Goal: Transaction & Acquisition: Purchase product/service

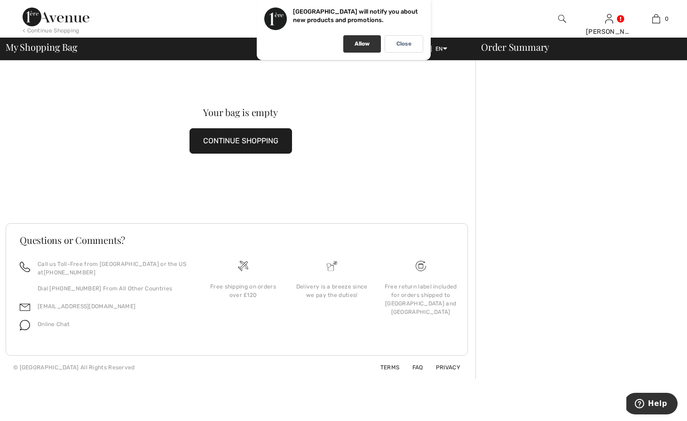
click at [365, 49] on div "Allow" at bounding box center [362, 43] width 38 height 17
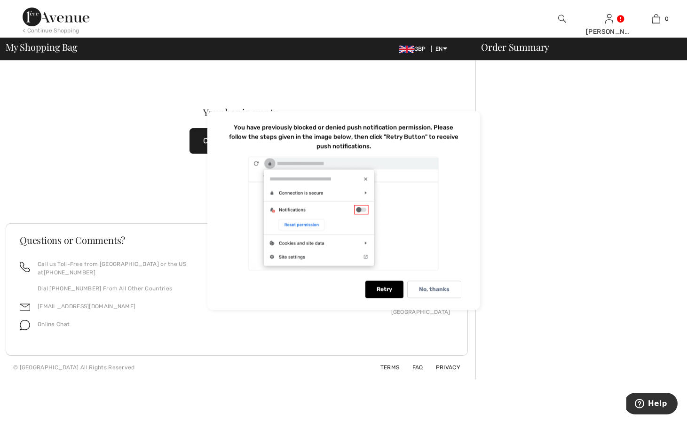
click at [34, 28] on div "< Continue Shopping" at bounding box center [51, 30] width 57 height 8
click at [388, 287] on div "Retry" at bounding box center [384, 289] width 38 height 17
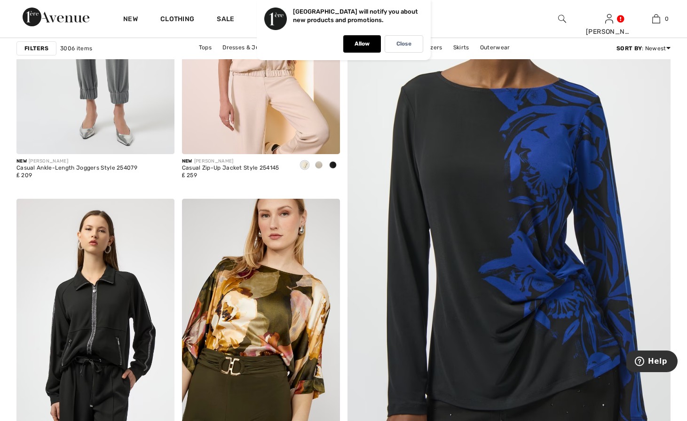
scroll to position [211, 0]
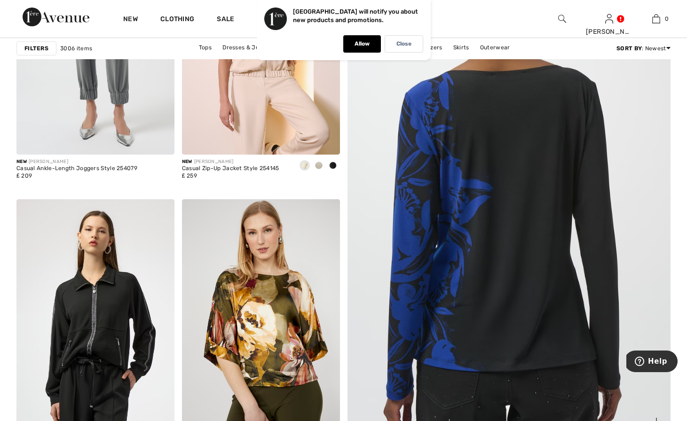
click at [474, 196] on img at bounding box center [509, 209] width 388 height 582
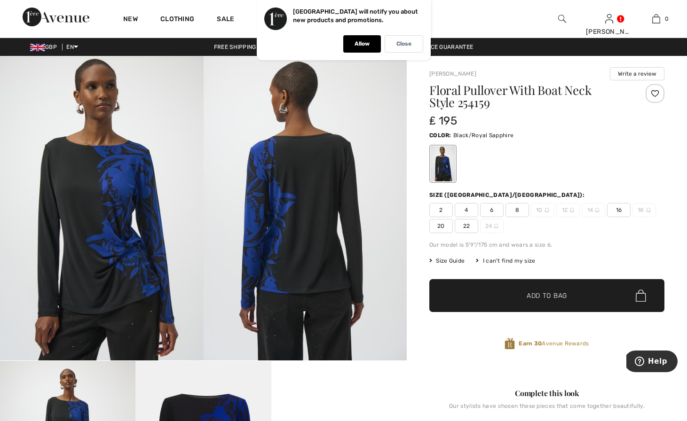
click at [438, 225] on span "20" at bounding box center [440, 226] width 23 height 14
click at [463, 298] on span "✔ Added to Bag Add to Bag" at bounding box center [546, 295] width 235 height 33
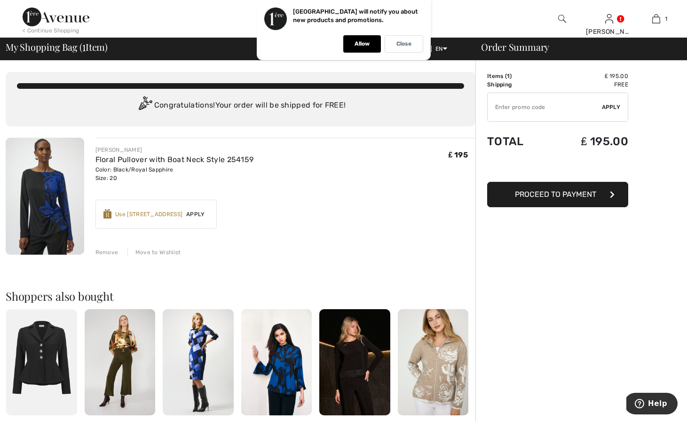
type input "NEW15"
type input "FLASH15"
type input "FREEDENIMBAG"
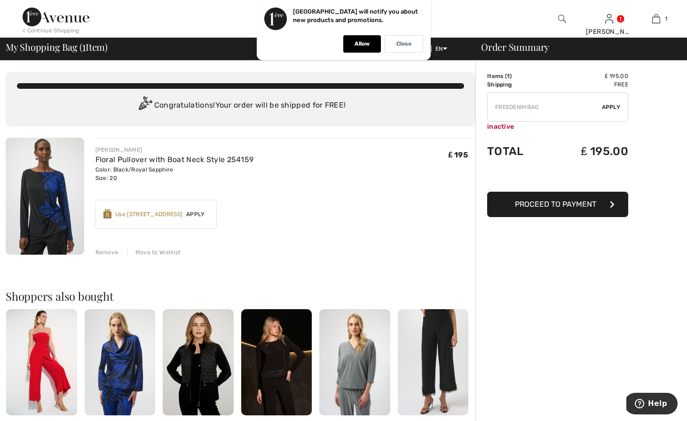
type input "FREEXPRESS"
type input "MAMA"
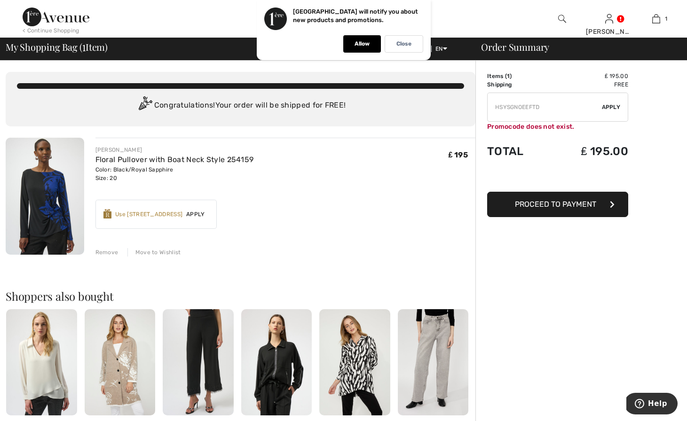
type input "HSYSGN0EEFTD"
click at [202, 212] on span "Apply" at bounding box center [195, 214] width 26 height 8
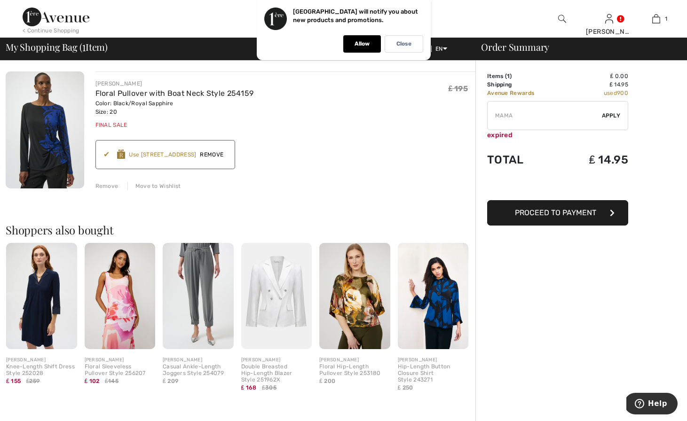
scroll to position [2, 0]
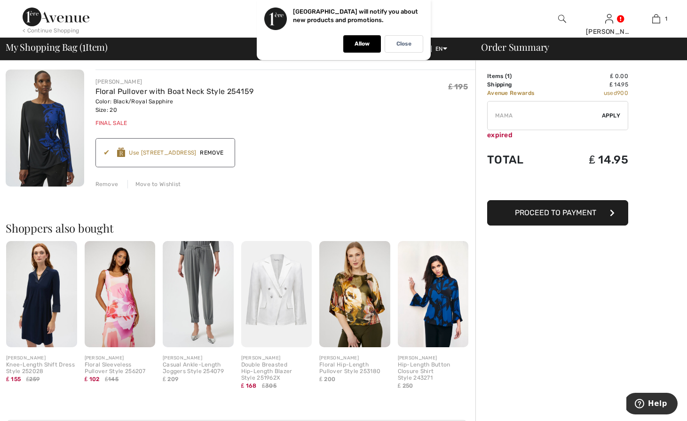
click at [33, 30] on div "< Continue Shopping" at bounding box center [51, 30] width 57 height 8
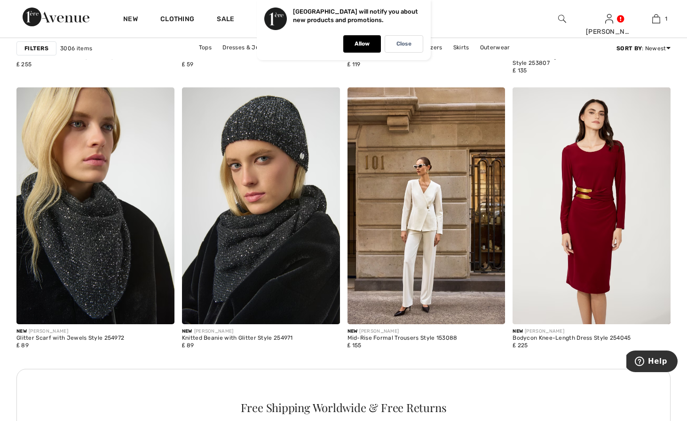
scroll to position [3078, 0]
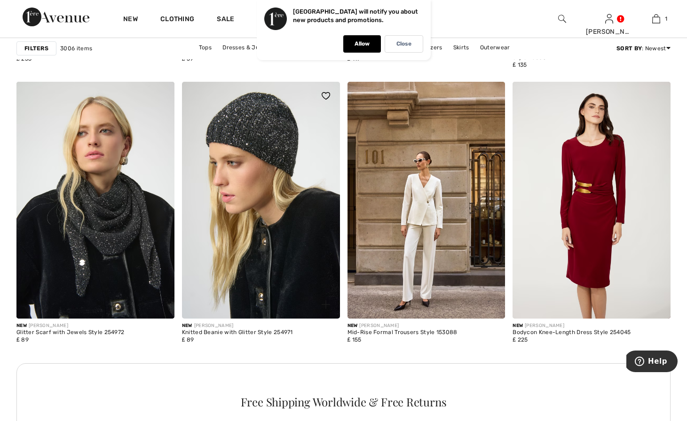
click at [255, 137] on img at bounding box center [261, 200] width 158 height 237
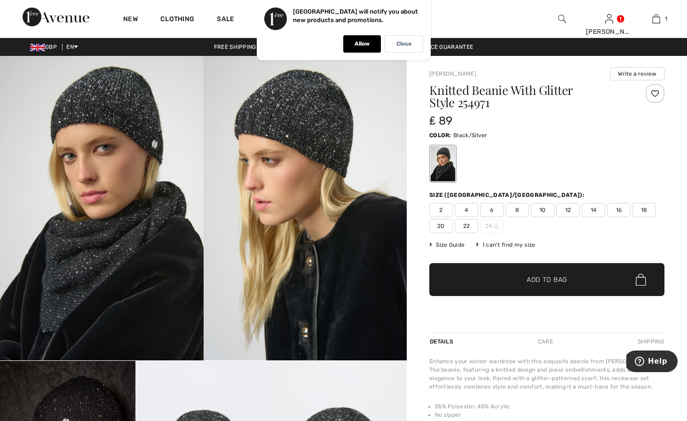
click at [438, 223] on span "20" at bounding box center [440, 226] width 23 height 14
click at [450, 268] on span "✔ Added to Bag Add to Bag" at bounding box center [546, 279] width 235 height 33
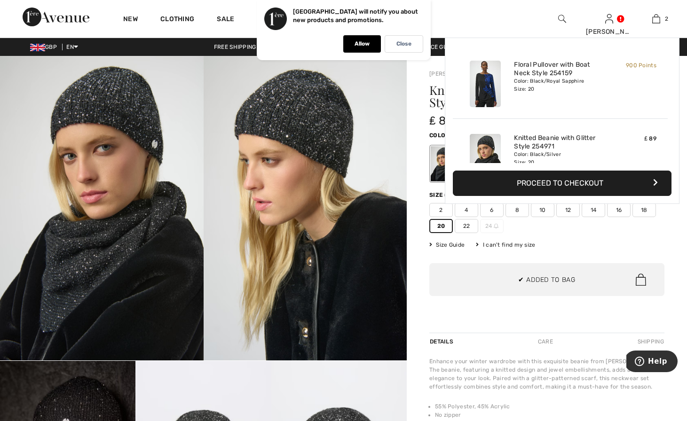
scroll to position [29, 0]
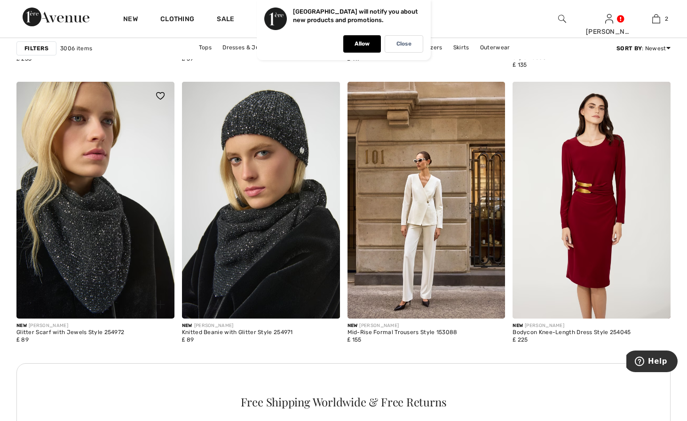
click at [70, 204] on img at bounding box center [95, 200] width 158 height 237
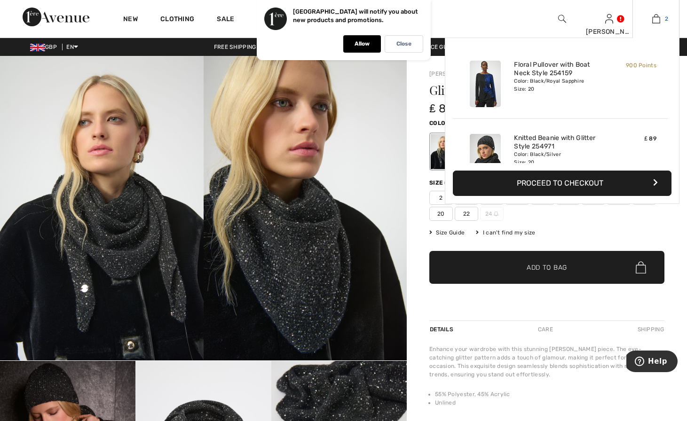
click at [650, 18] on link "2" at bounding box center [656, 18] width 46 height 11
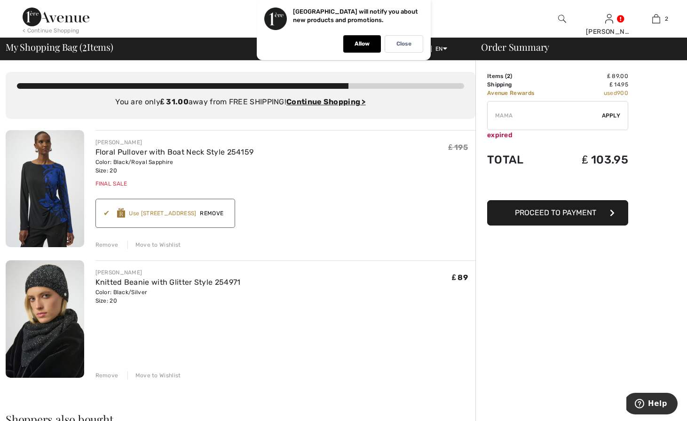
click at [106, 375] on div "Remove" at bounding box center [106, 375] width 23 height 8
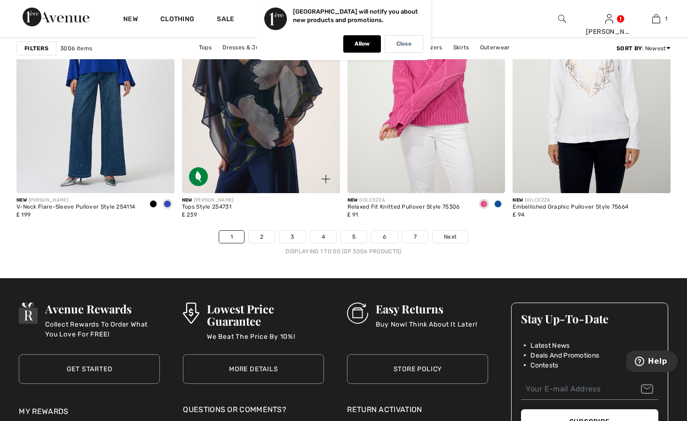
scroll to position [4162, 0]
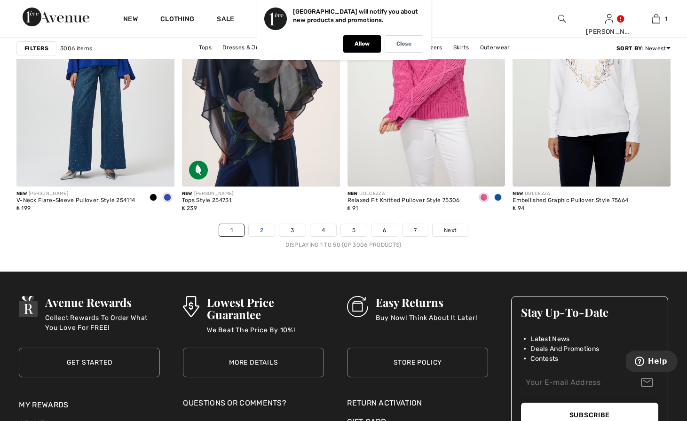
click at [262, 232] on link "2" at bounding box center [262, 230] width 26 height 12
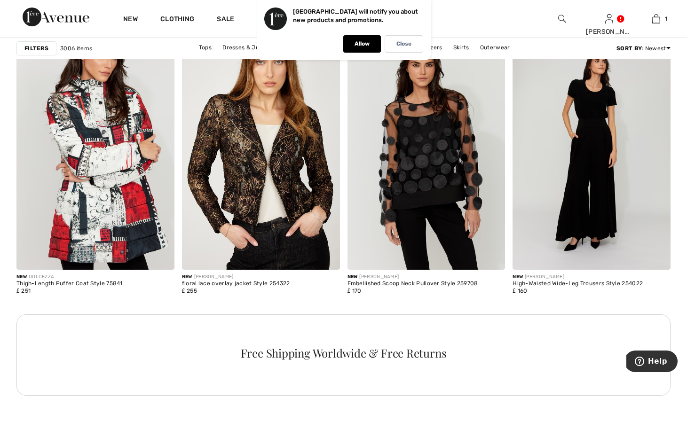
scroll to position [690, 0]
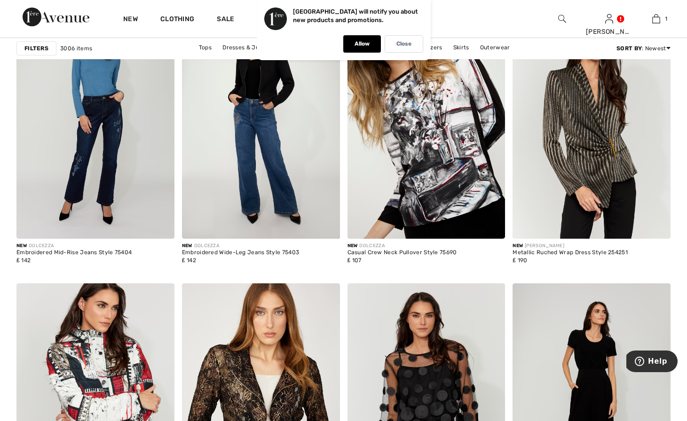
click at [32, 48] on strong "Filters" at bounding box center [36, 48] width 24 height 8
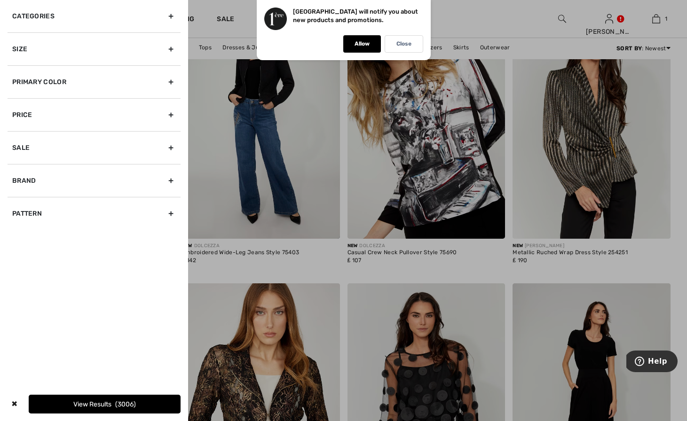
click at [45, 182] on div "Brand" at bounding box center [94, 180] width 173 height 33
click at [59, 197] on label "[PERSON_NAME]" at bounding box center [96, 201] width 168 height 8
click at [19, 198] on input"] "[PERSON_NAME]" at bounding box center [15, 201] width 7 height 7
checkbox input"] "true"
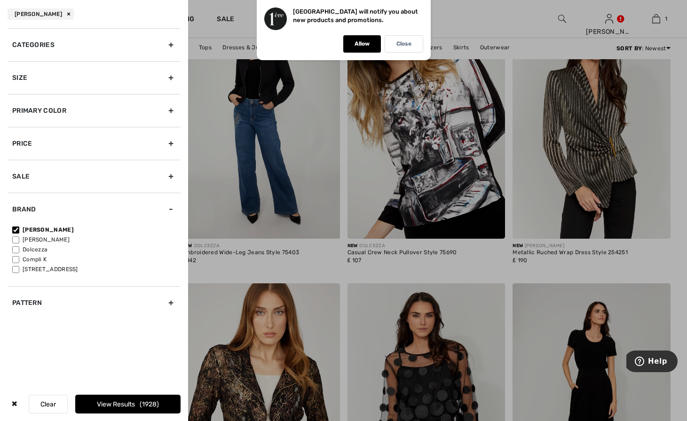
click at [117, 402] on button "View Results 1928" at bounding box center [127, 404] width 105 height 19
click at [399, 39] on div "Close" at bounding box center [403, 43] width 39 height 17
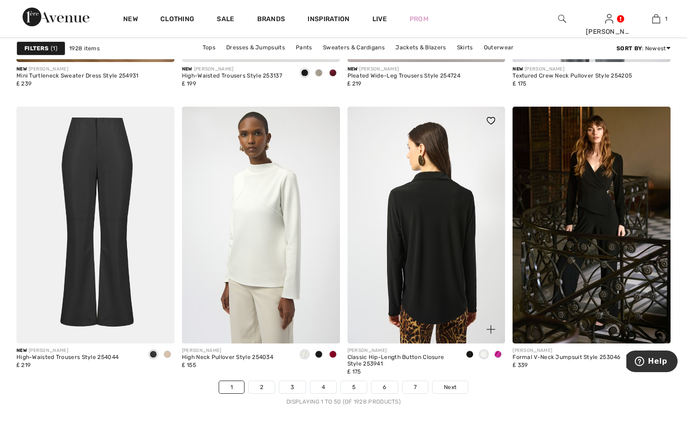
scroll to position [4214, 0]
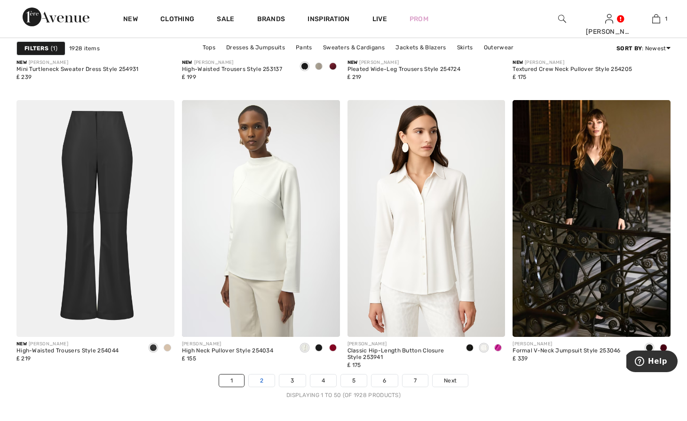
click at [264, 380] on link "2" at bounding box center [262, 381] width 26 height 12
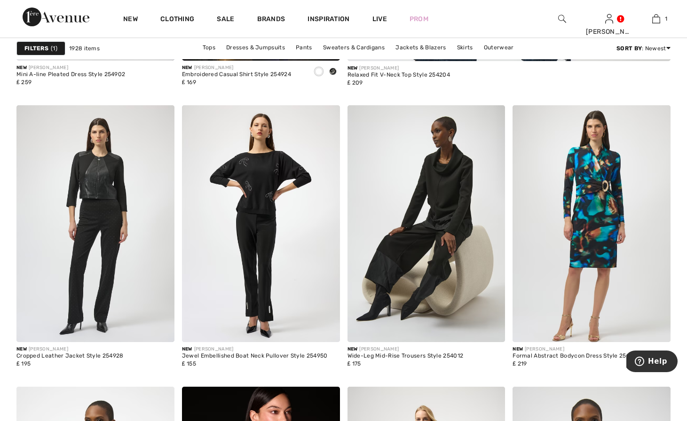
scroll to position [790, 0]
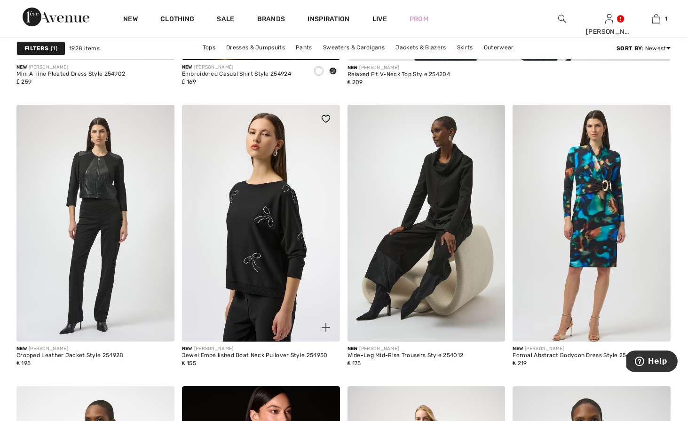
click at [254, 254] on img at bounding box center [261, 223] width 158 height 237
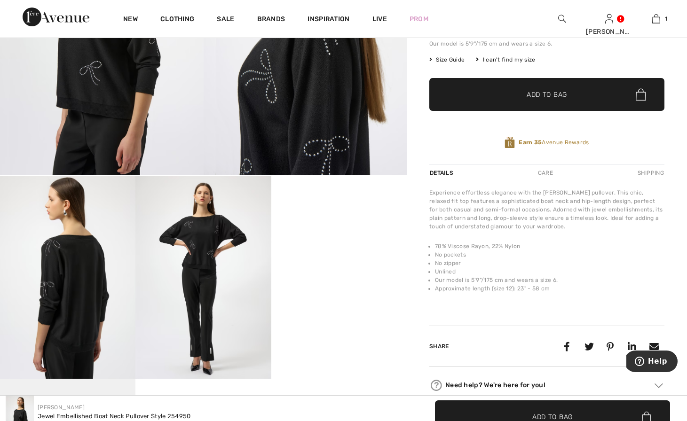
scroll to position [150, 0]
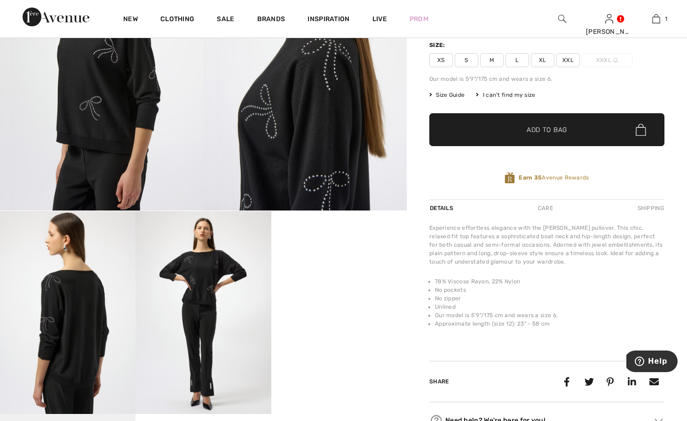
click at [457, 93] on span "Size Guide" at bounding box center [446, 95] width 35 height 8
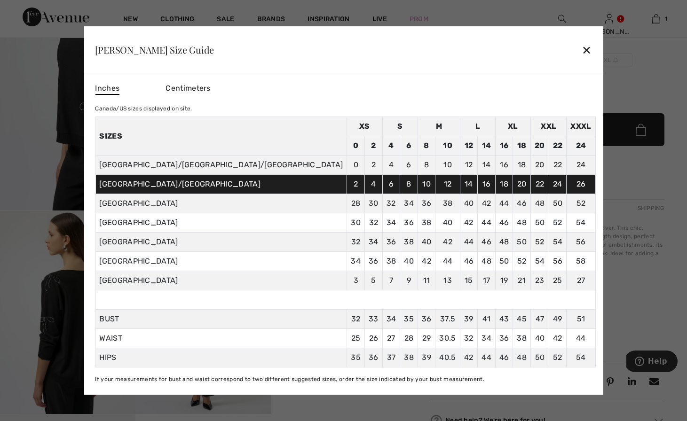
click at [581, 45] on div "✕" at bounding box center [586, 50] width 10 height 20
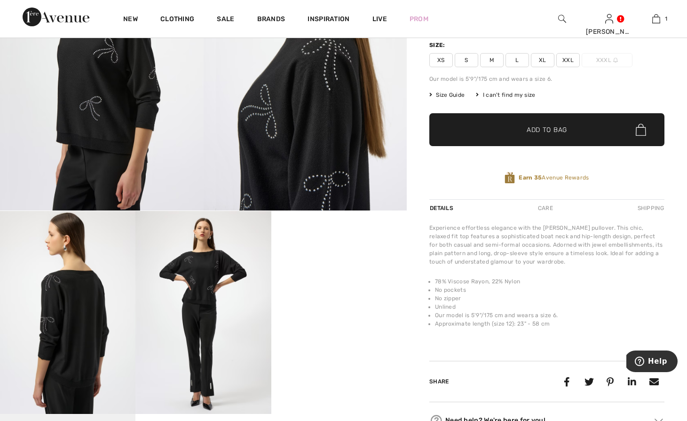
click at [567, 57] on span "XXL" at bounding box center [567, 60] width 23 height 14
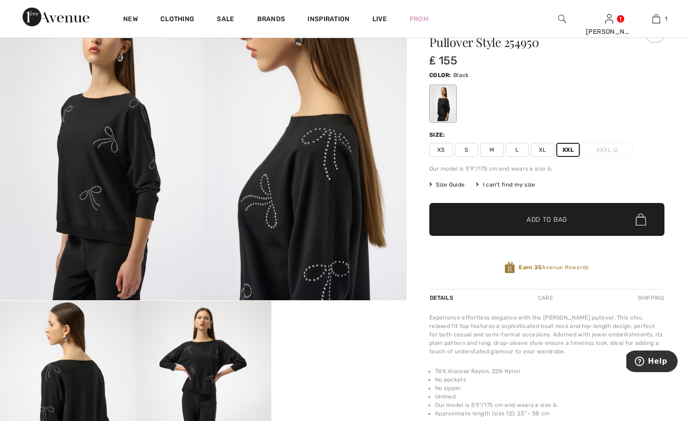
scroll to position [51, 0]
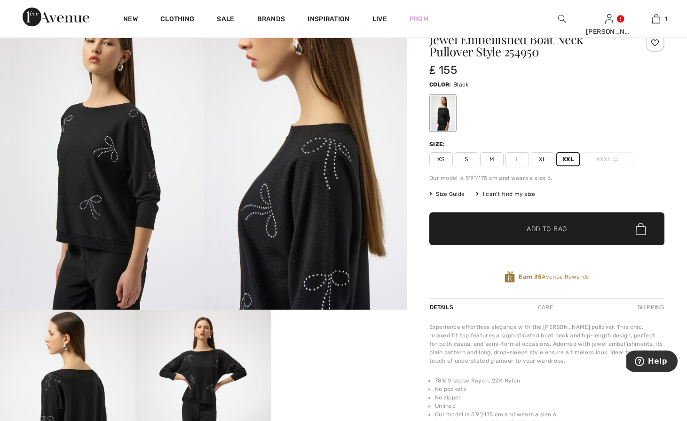
click at [508, 229] on span "✔ Added to Bag" at bounding box center [532, 229] width 57 height 10
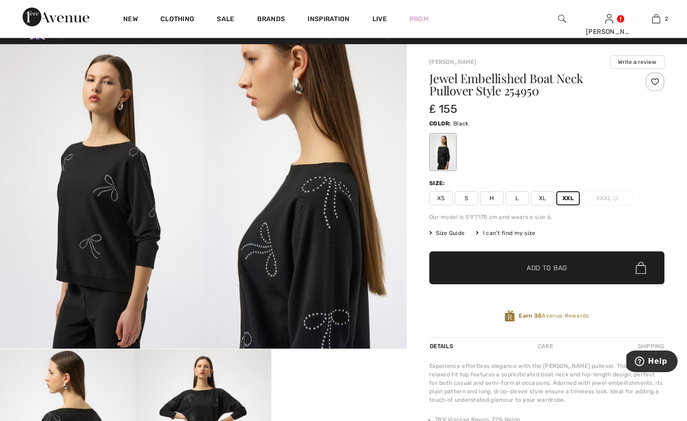
scroll to position [0, 0]
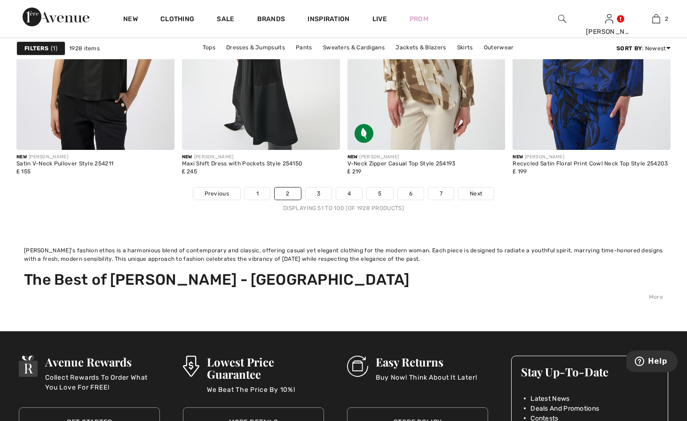
scroll to position [4411, 0]
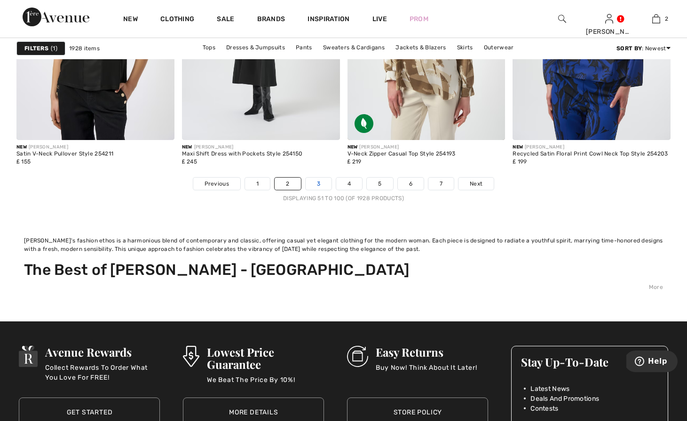
click at [317, 182] on link "3" at bounding box center [318, 184] width 26 height 12
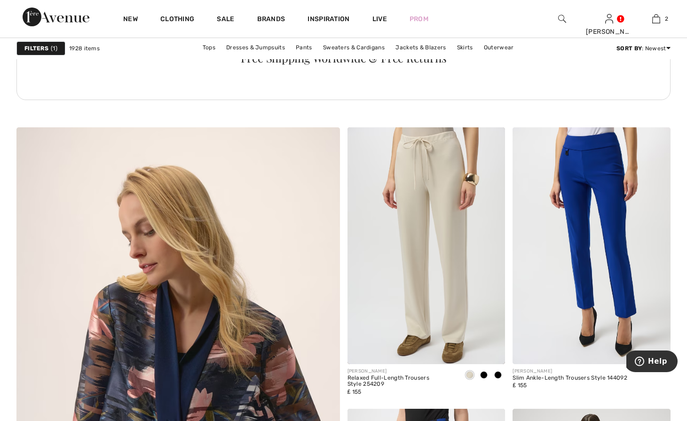
scroll to position [2393, 0]
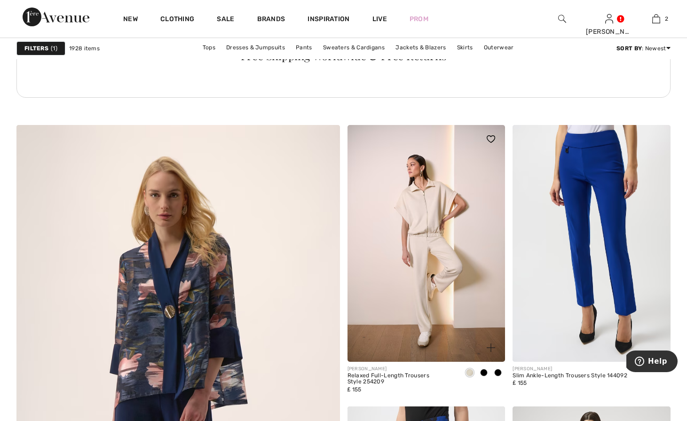
click at [412, 263] on img at bounding box center [426, 243] width 158 height 237
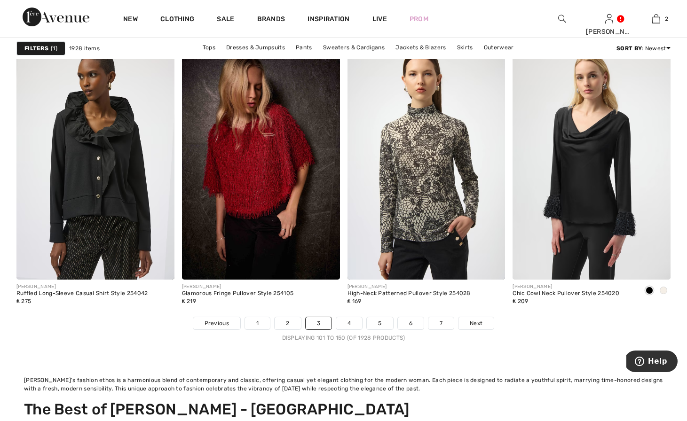
scroll to position [4294, 0]
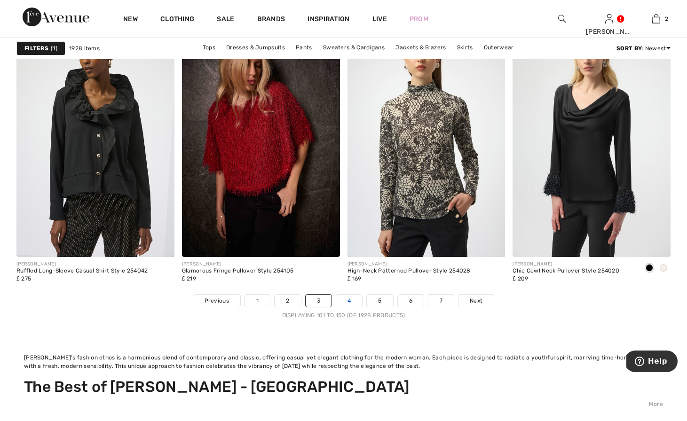
click at [349, 302] on link "4" at bounding box center [349, 301] width 26 height 12
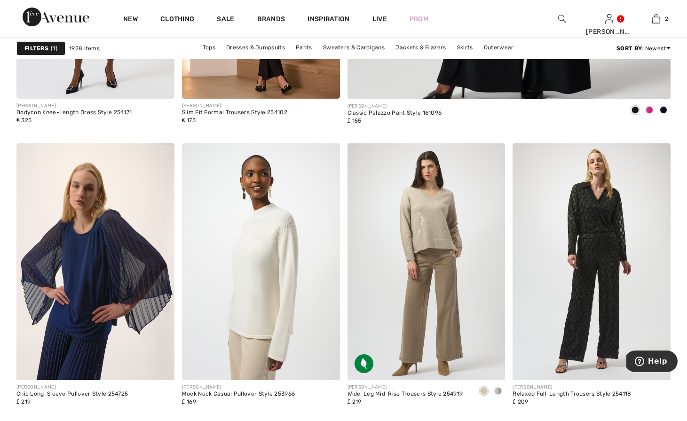
scroll to position [754, 0]
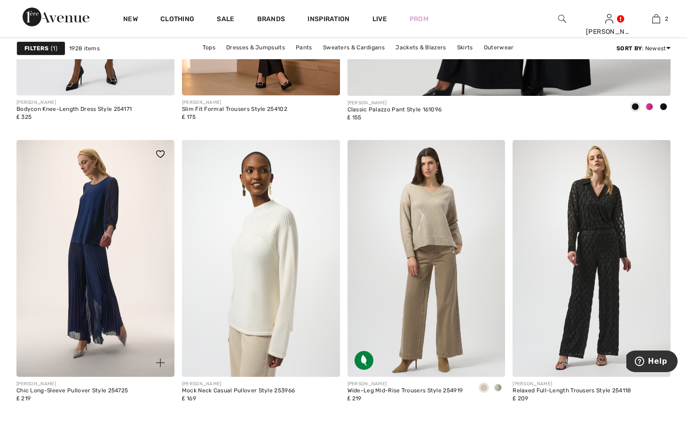
click at [117, 284] on img at bounding box center [95, 258] width 158 height 237
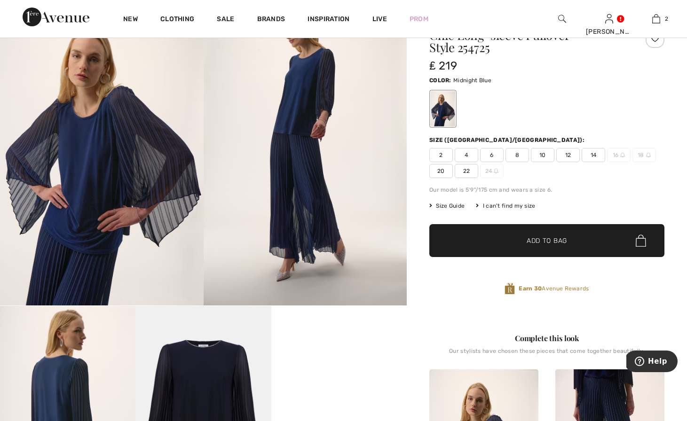
scroll to position [22, 0]
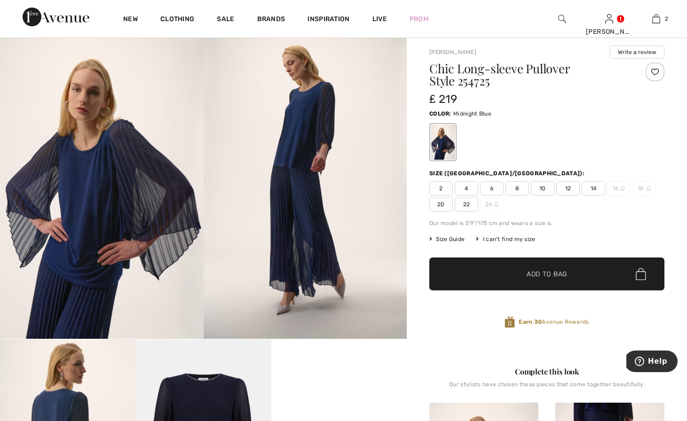
click at [445, 203] on span "20" at bounding box center [440, 204] width 23 height 14
click at [459, 266] on span "✔ Added to Bag Add to Bag" at bounding box center [546, 274] width 235 height 33
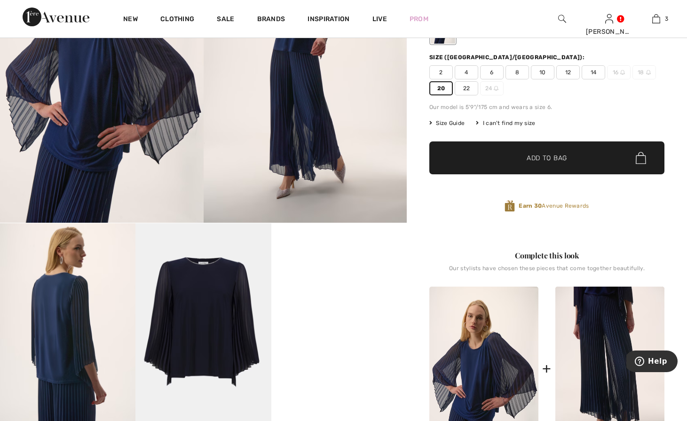
scroll to position [139, 0]
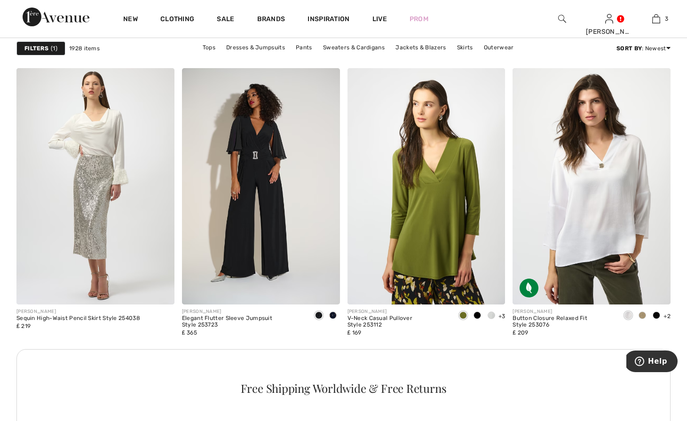
scroll to position [1112, 0]
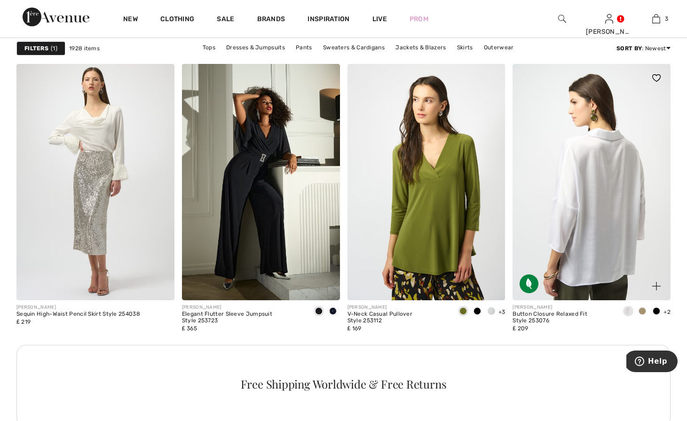
click at [570, 169] on img at bounding box center [591, 182] width 158 height 237
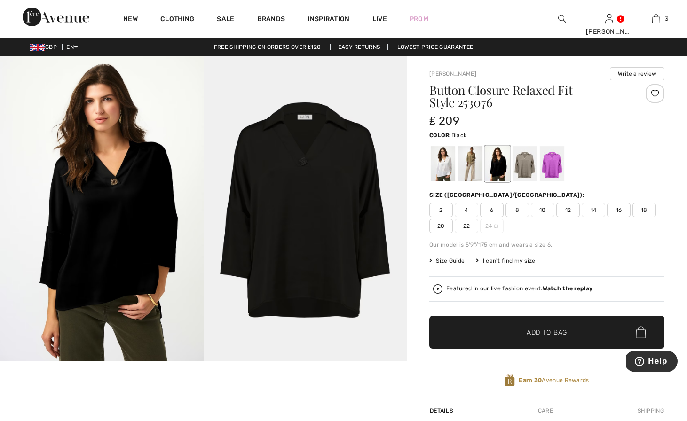
click at [114, 192] on img at bounding box center [102, 208] width 204 height 305
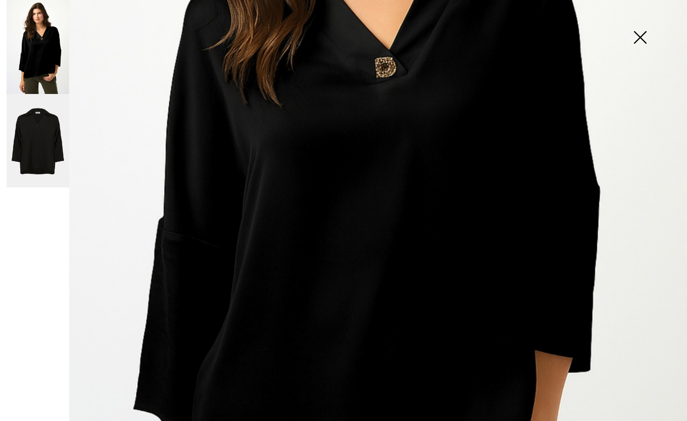
scroll to position [167, 0]
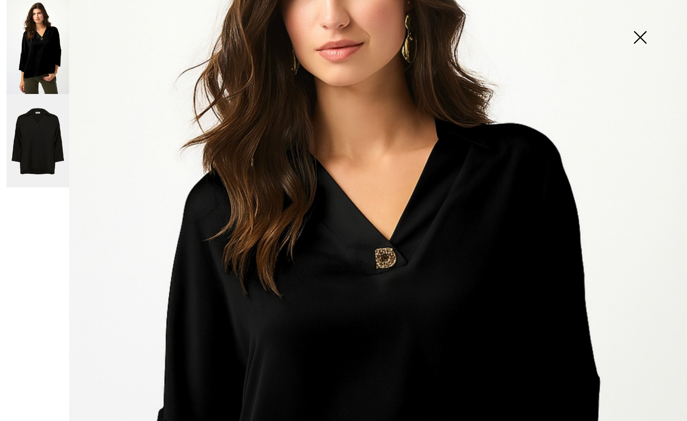
click at [636, 37] on img at bounding box center [639, 38] width 47 height 48
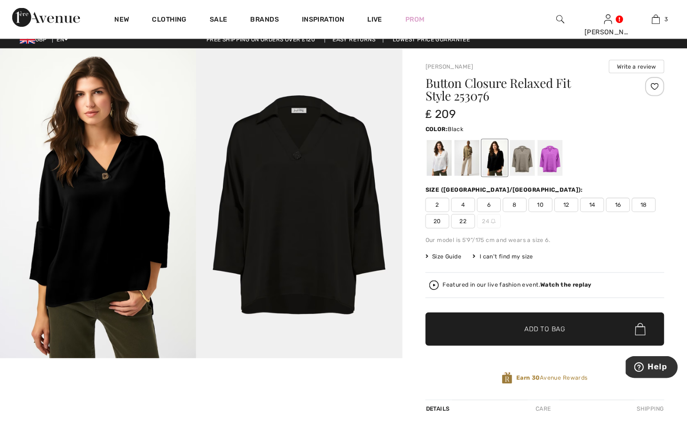
scroll to position [5, 0]
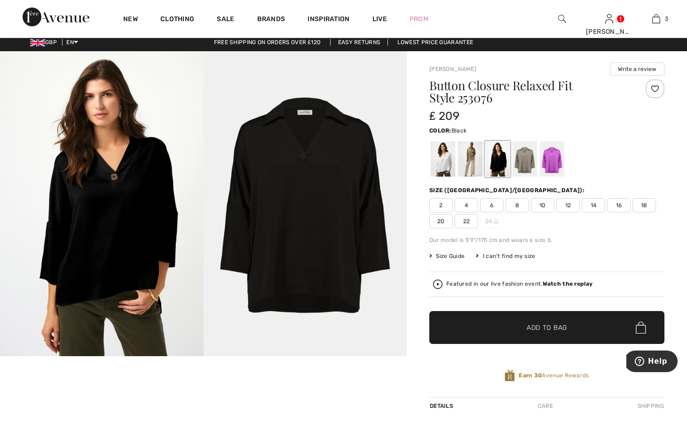
click at [548, 284] on strong "Watch the replay" at bounding box center [567, 284] width 50 height 7
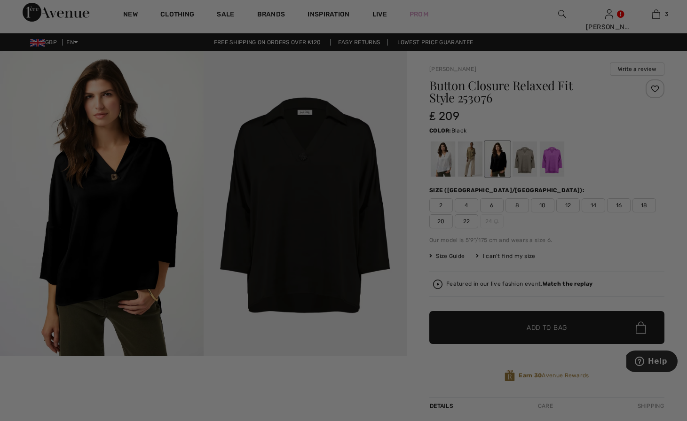
scroll to position [0, 0]
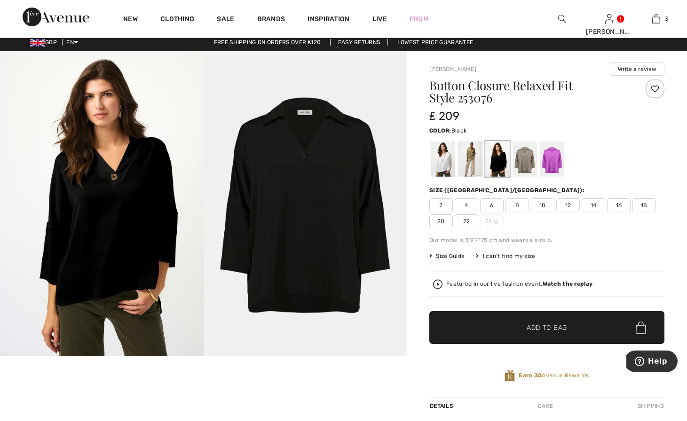
click at [438, 220] on span "20" at bounding box center [440, 221] width 23 height 14
click at [460, 323] on span "✔ Added to Bag Add to Bag" at bounding box center [546, 327] width 235 height 33
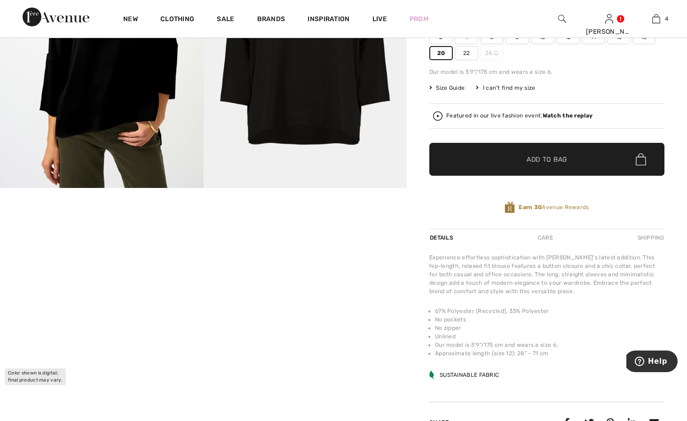
scroll to position [187, 0]
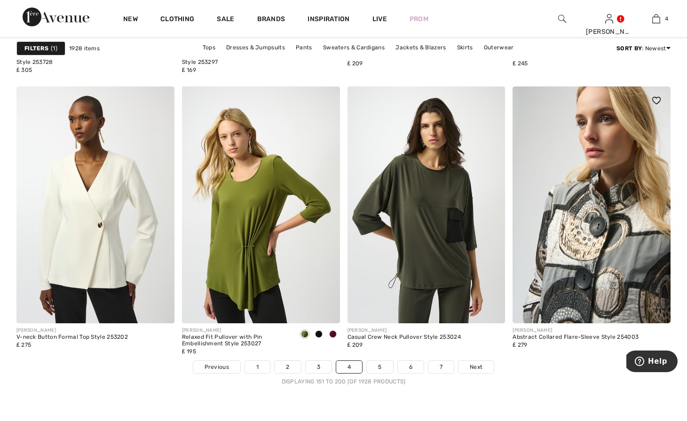
scroll to position [4230, 0]
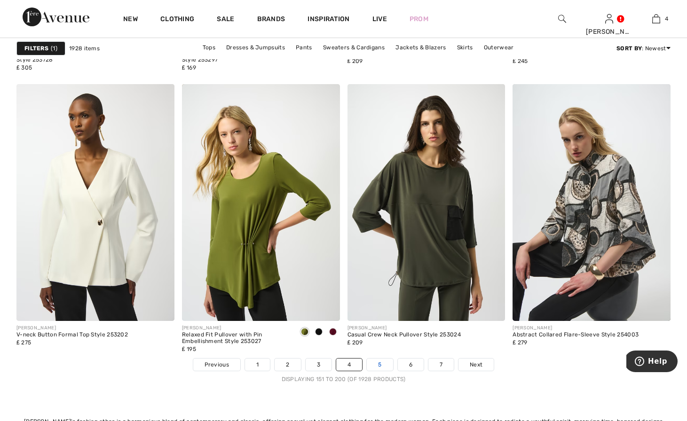
click at [373, 361] on link "5" at bounding box center [380, 365] width 26 height 12
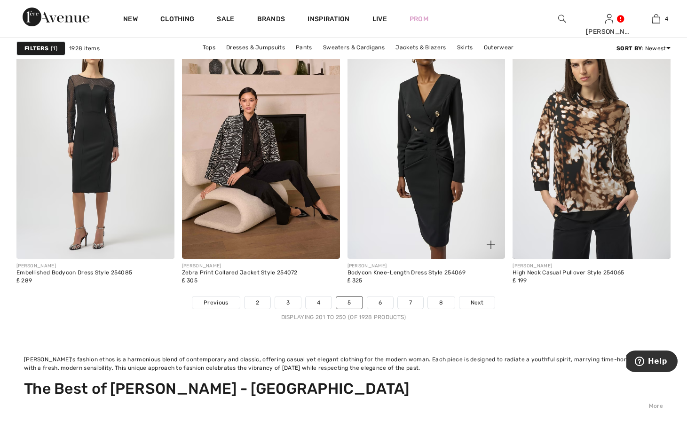
scroll to position [4298, 0]
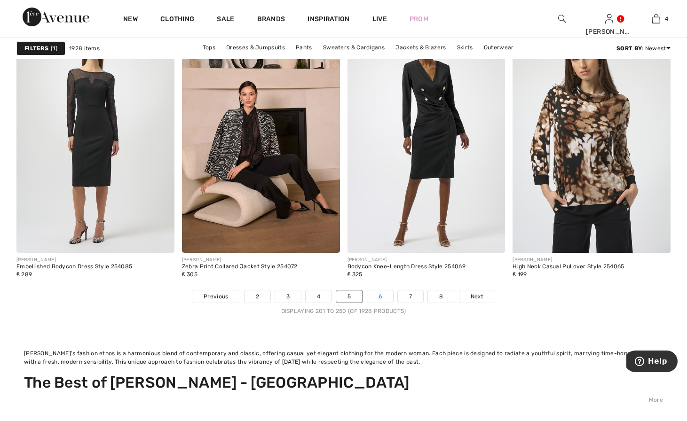
click at [386, 297] on link "6" at bounding box center [380, 296] width 26 height 12
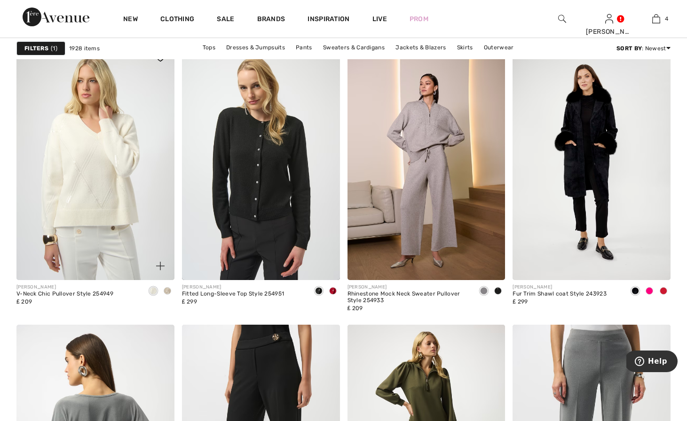
scroll to position [1748, 0]
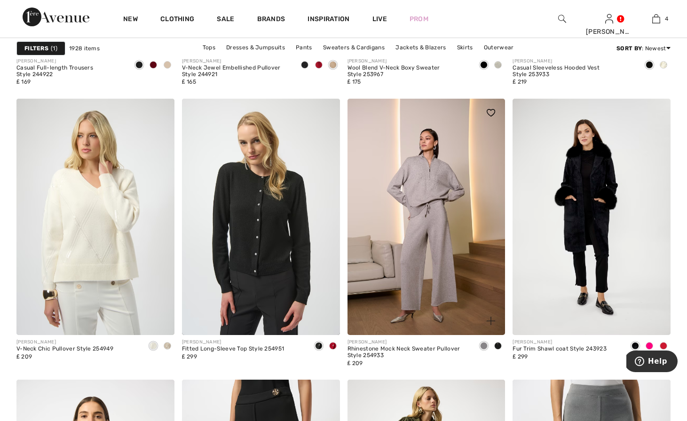
click at [497, 346] on span at bounding box center [498, 346] width 8 height 8
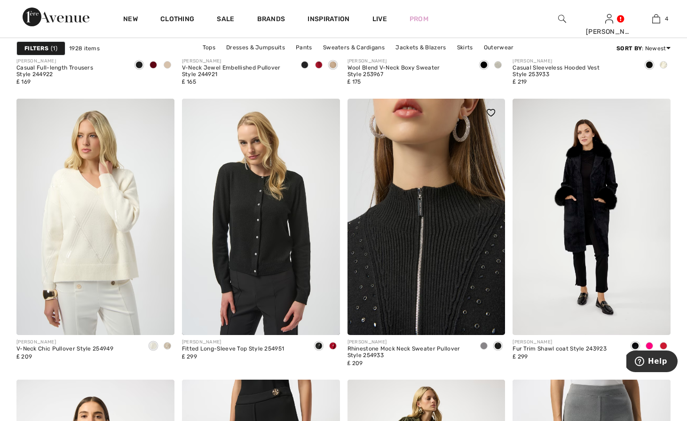
click at [412, 245] on img at bounding box center [426, 217] width 158 height 237
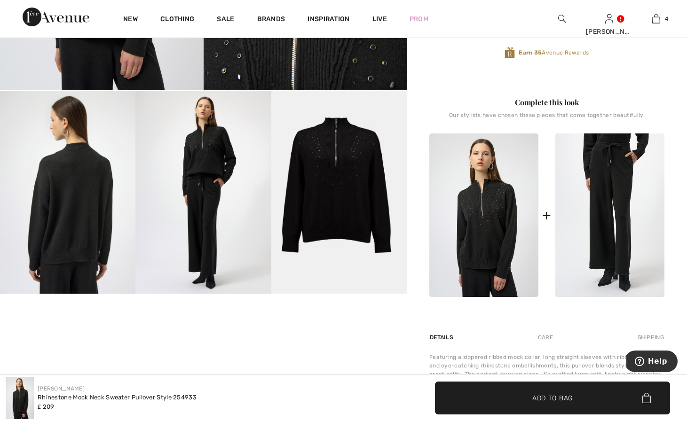
scroll to position [261, 0]
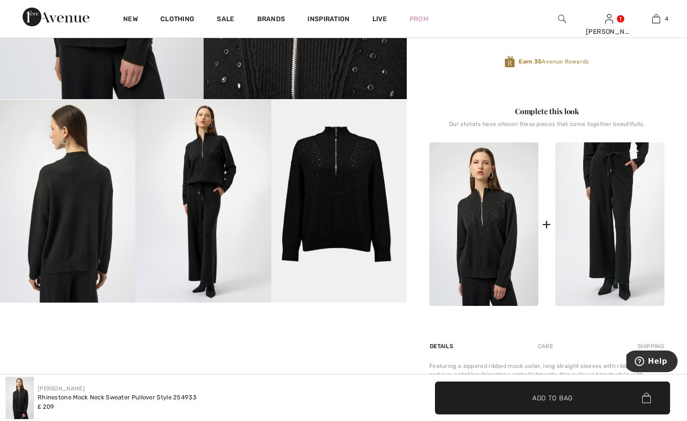
click at [95, 222] on img at bounding box center [67, 201] width 135 height 203
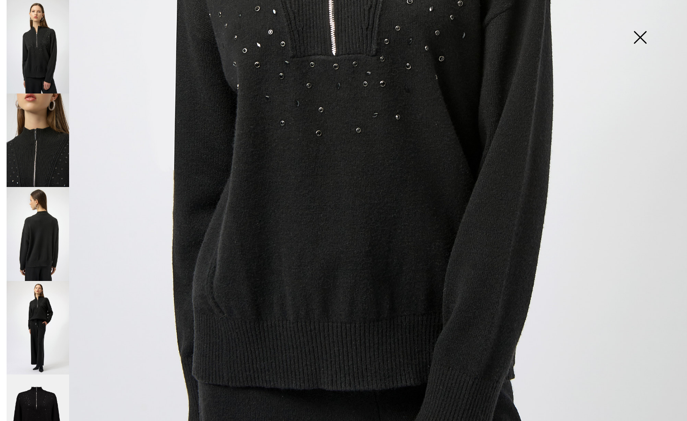
scroll to position [481, 0]
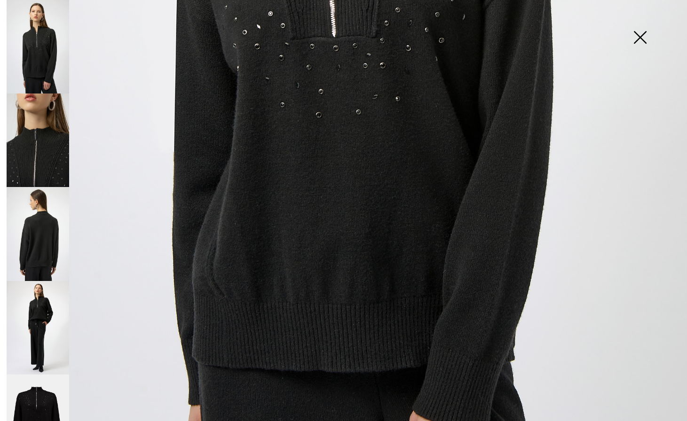
click at [43, 238] on img at bounding box center [38, 234] width 63 height 94
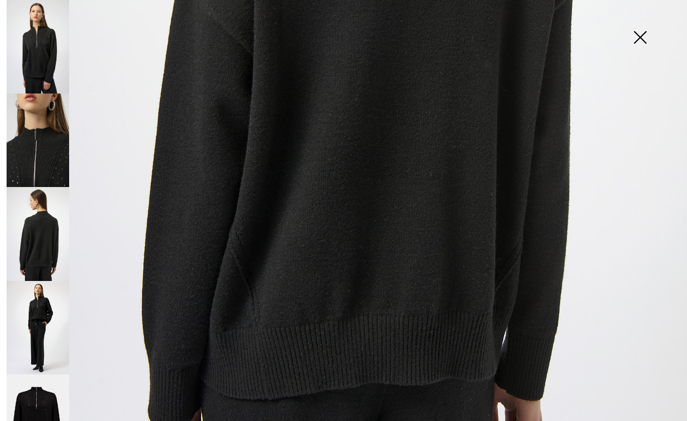
click at [44, 316] on img at bounding box center [38, 328] width 63 height 94
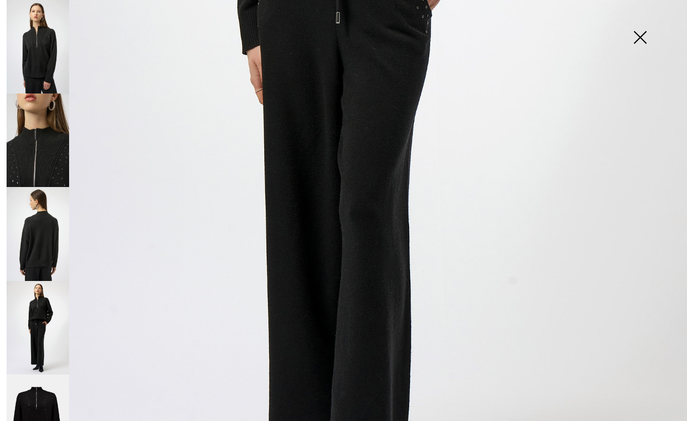
scroll to position [30, 0]
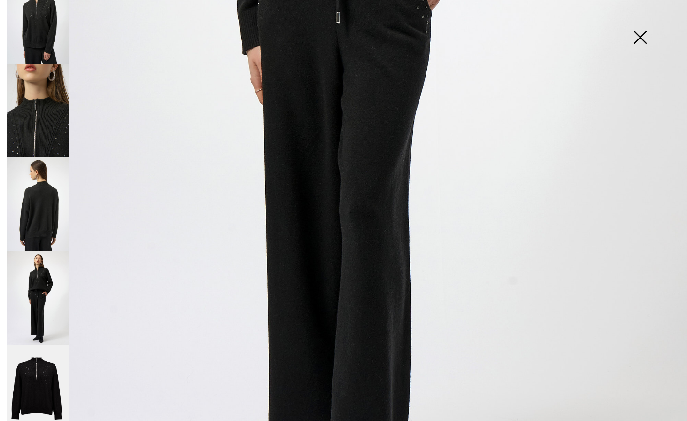
click at [45, 395] on img at bounding box center [38, 392] width 63 height 94
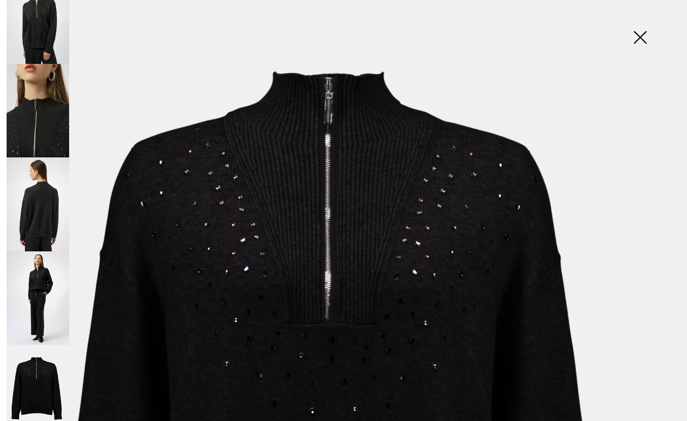
scroll to position [41, 0]
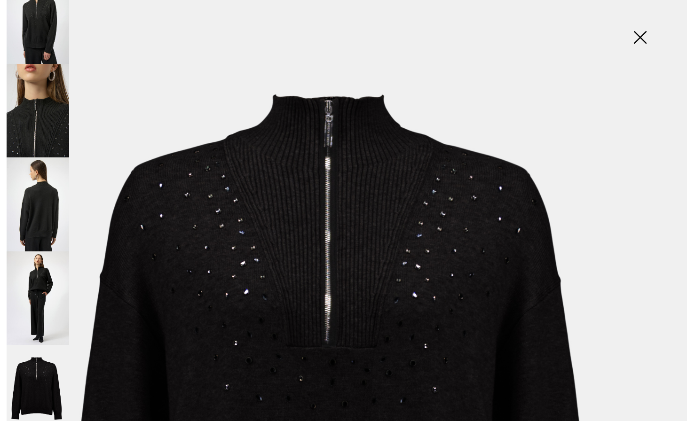
click at [642, 37] on img at bounding box center [639, 38] width 47 height 48
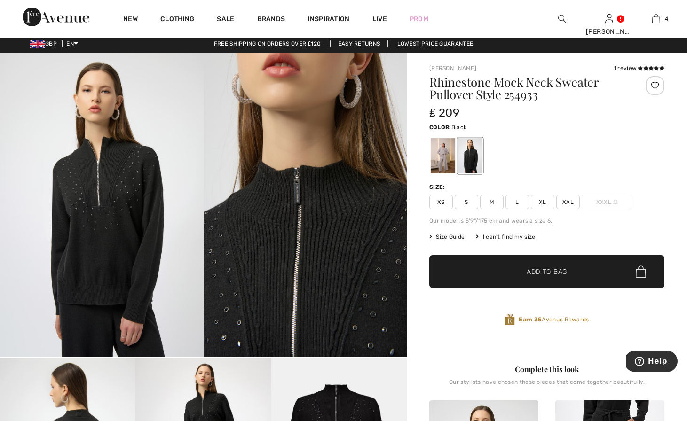
scroll to position [0, 0]
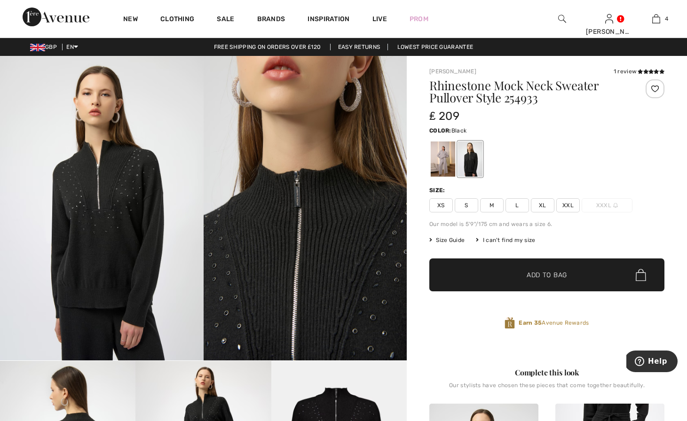
click at [546, 206] on span "XL" at bounding box center [542, 205] width 23 height 14
click at [515, 279] on span "✔ Added to Bag" at bounding box center [532, 275] width 57 height 10
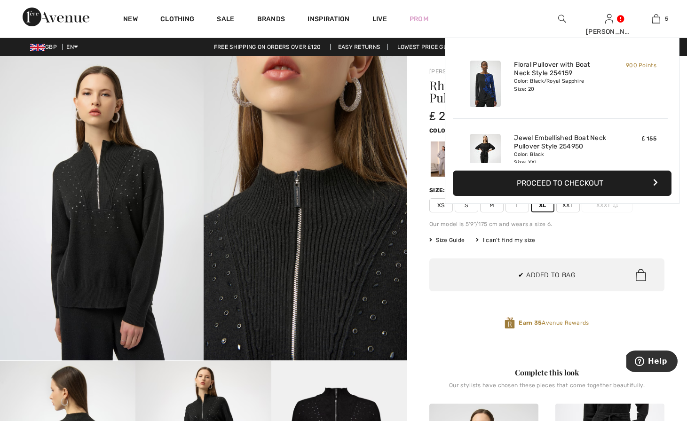
scroll to position [249, 0]
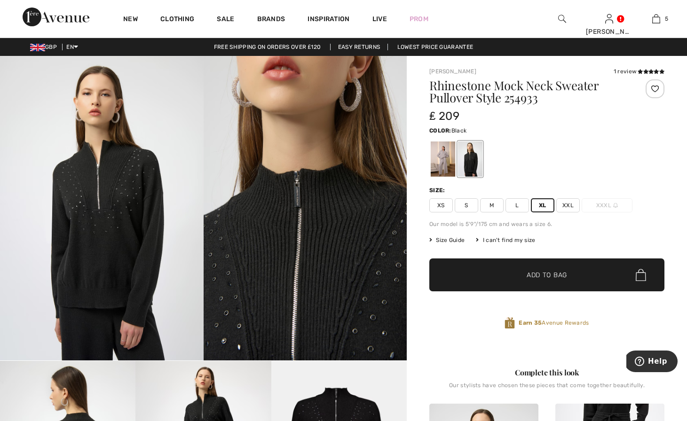
click at [445, 238] on span "Size Guide" at bounding box center [446, 240] width 35 height 8
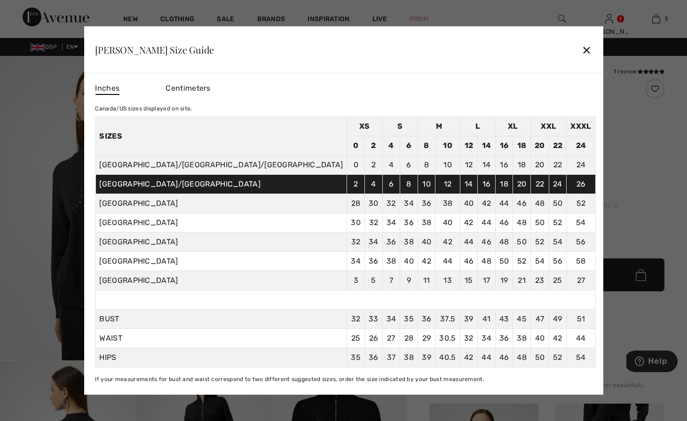
click at [581, 47] on div "✕" at bounding box center [586, 50] width 10 height 20
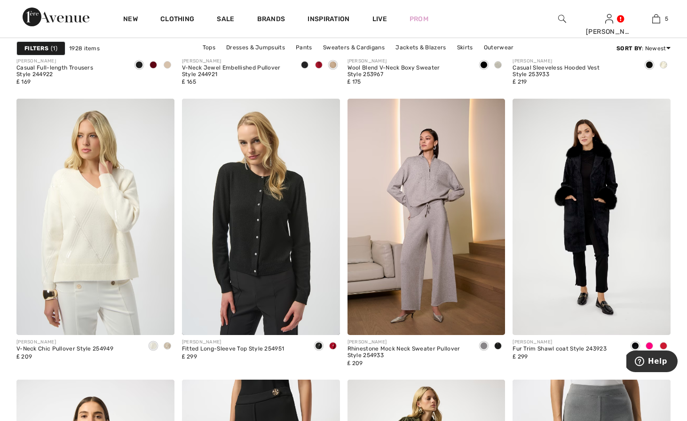
click at [447, 238] on img at bounding box center [426, 217] width 158 height 237
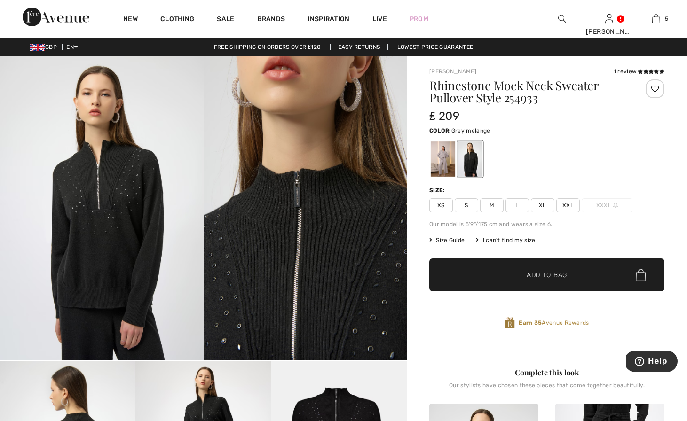
click at [441, 166] on div at bounding box center [443, 158] width 24 height 35
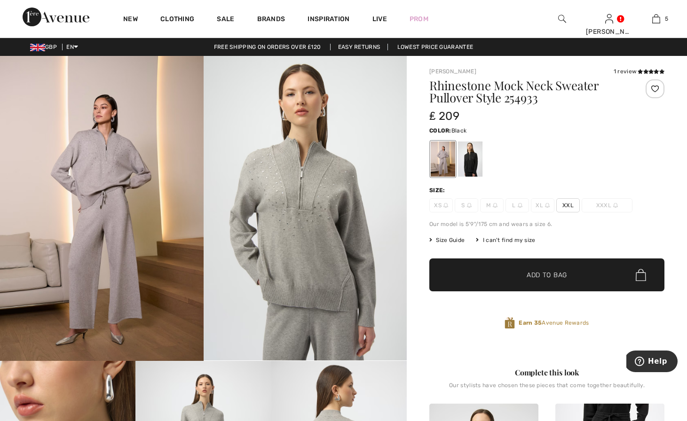
click at [473, 164] on div at bounding box center [470, 158] width 24 height 35
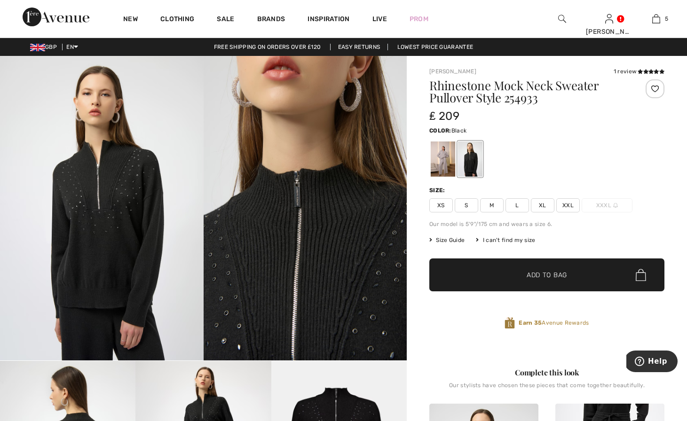
click at [455, 243] on span "Size Guide" at bounding box center [446, 240] width 35 height 8
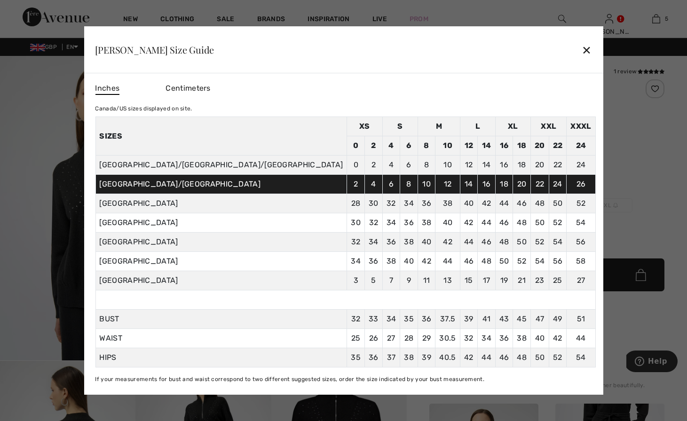
click at [581, 43] on div "✕" at bounding box center [586, 50] width 10 height 20
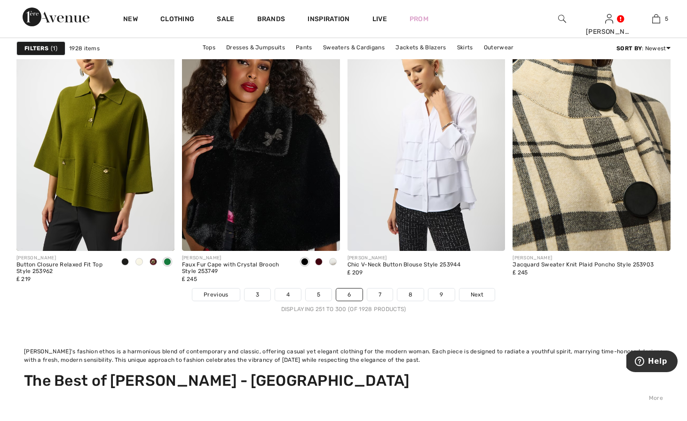
scroll to position [4303, 0]
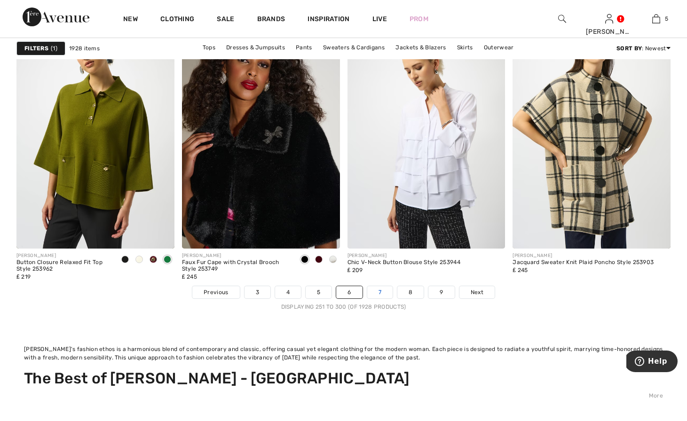
click at [377, 296] on link "7" at bounding box center [379, 292] width 25 height 12
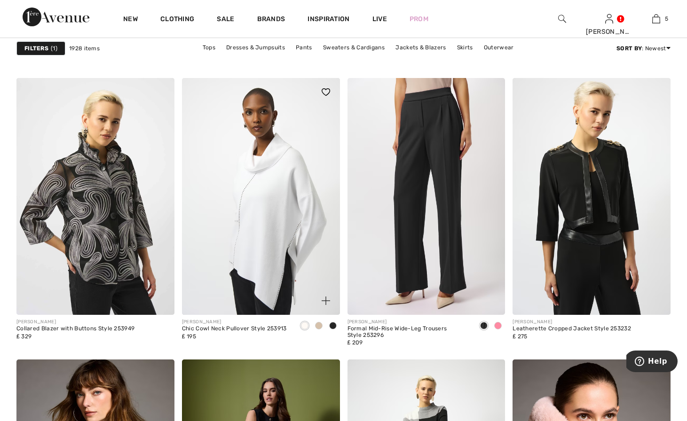
scroll to position [1491, 0]
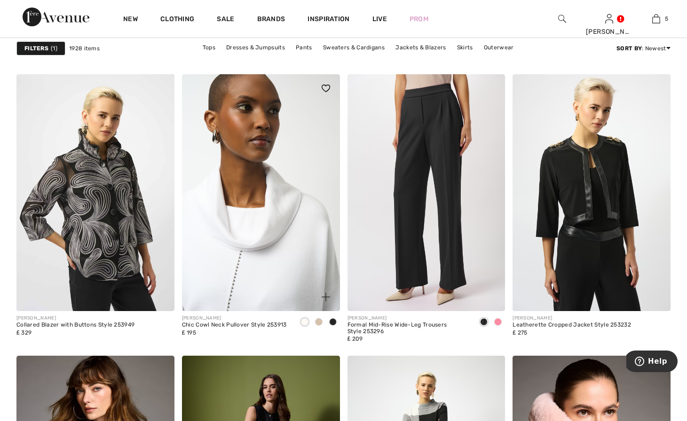
click at [270, 262] on img at bounding box center [261, 192] width 158 height 237
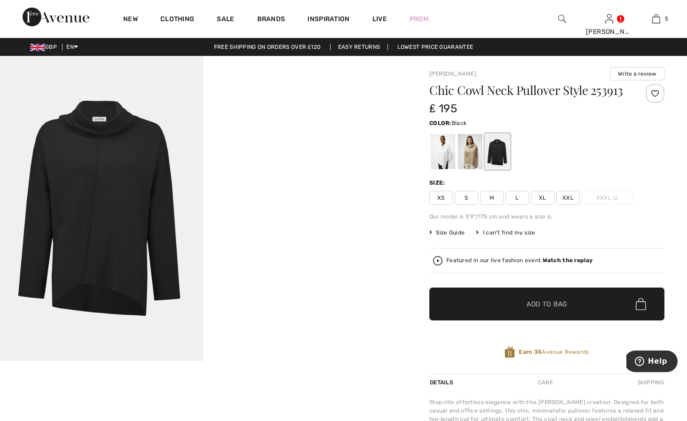
click at [494, 153] on div at bounding box center [497, 151] width 24 height 35
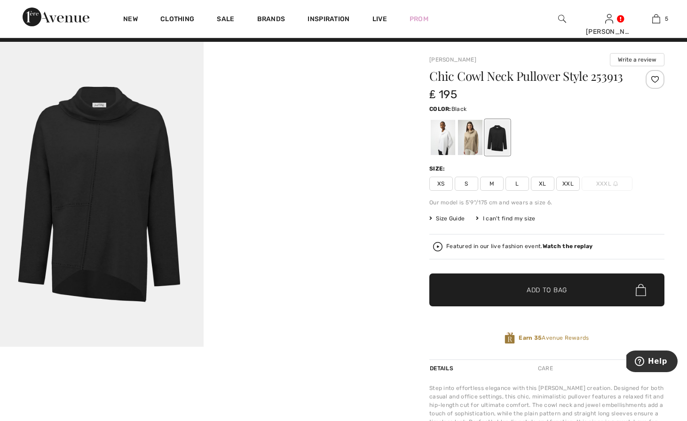
scroll to position [12, 0]
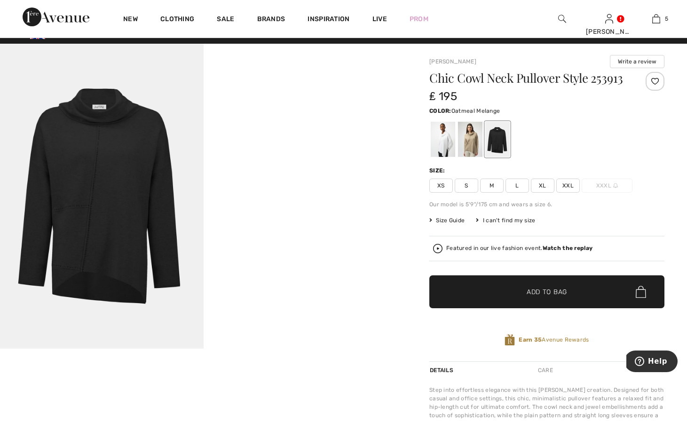
click at [472, 137] on div at bounding box center [470, 139] width 24 height 35
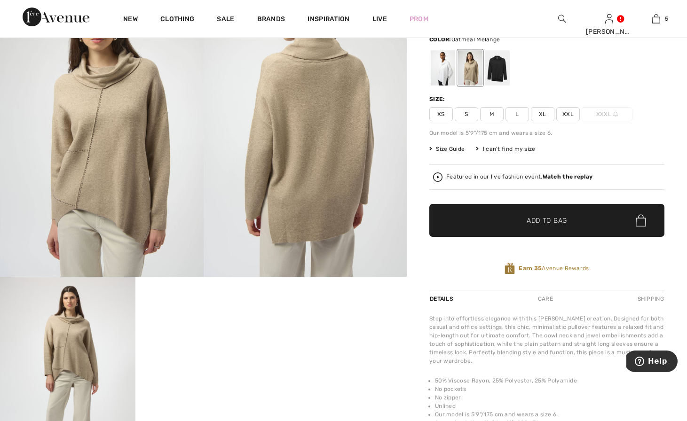
scroll to position [69, 0]
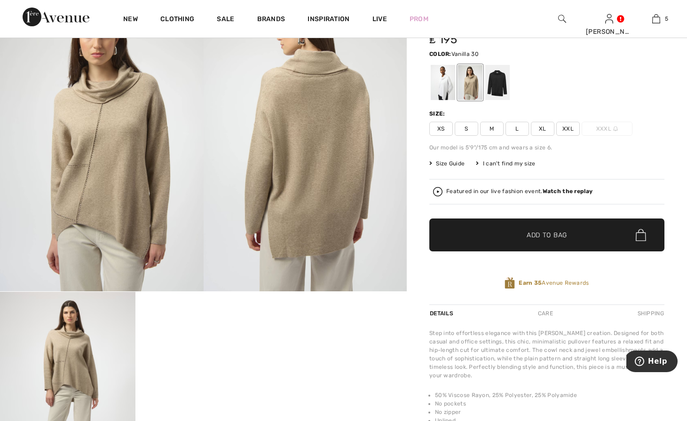
click at [443, 81] on div at bounding box center [443, 82] width 24 height 35
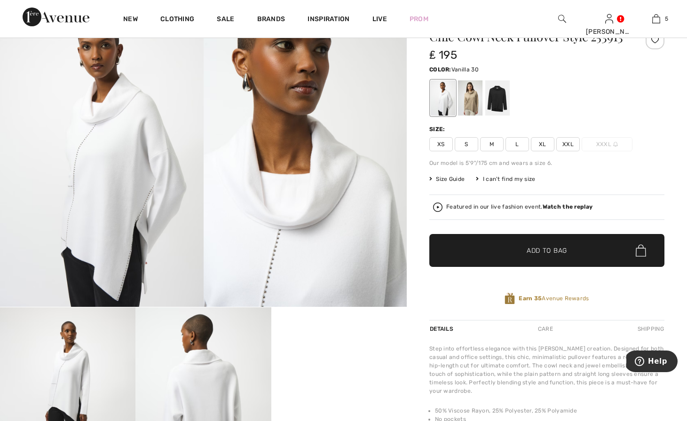
scroll to position [51, 0]
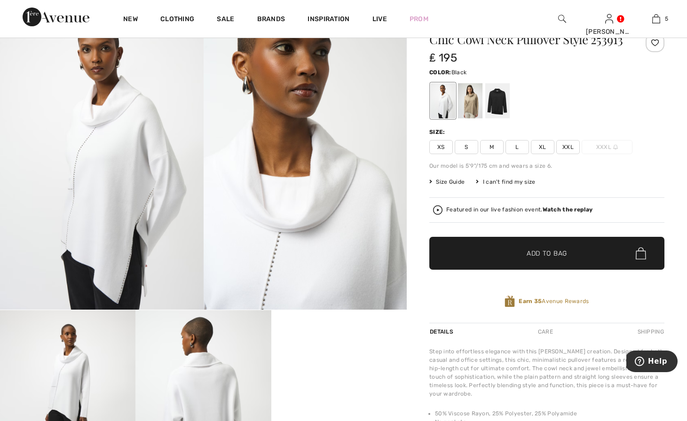
click at [500, 103] on div at bounding box center [497, 100] width 24 height 35
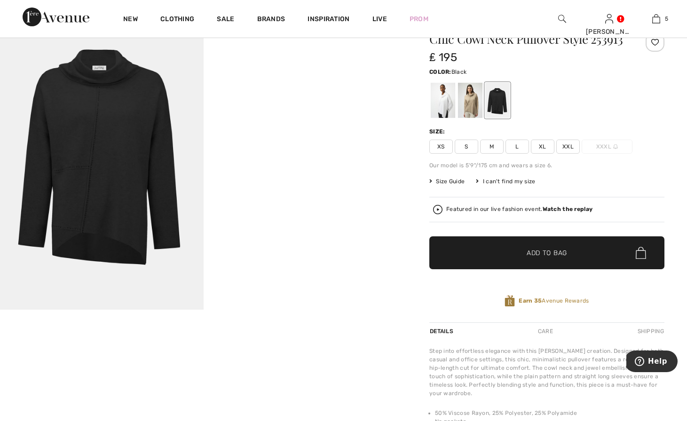
scroll to position [63, 0]
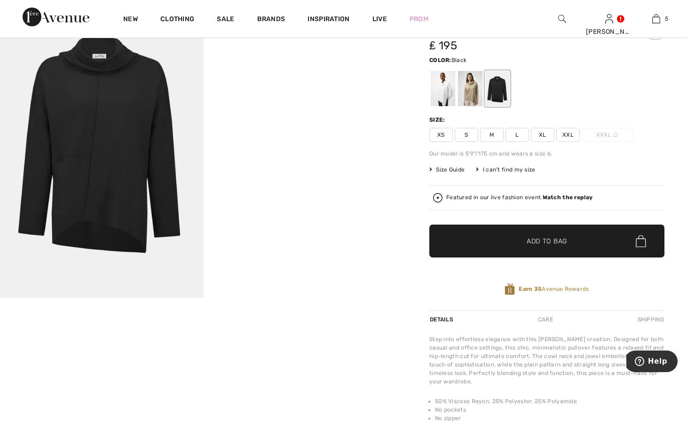
click at [138, 225] on img at bounding box center [102, 145] width 204 height 305
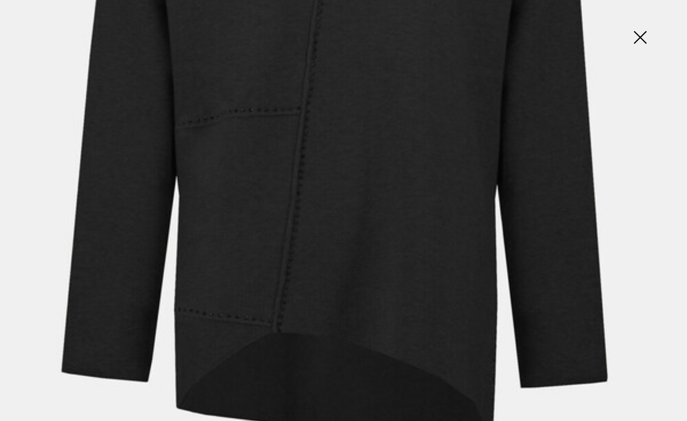
scroll to position [442, 0]
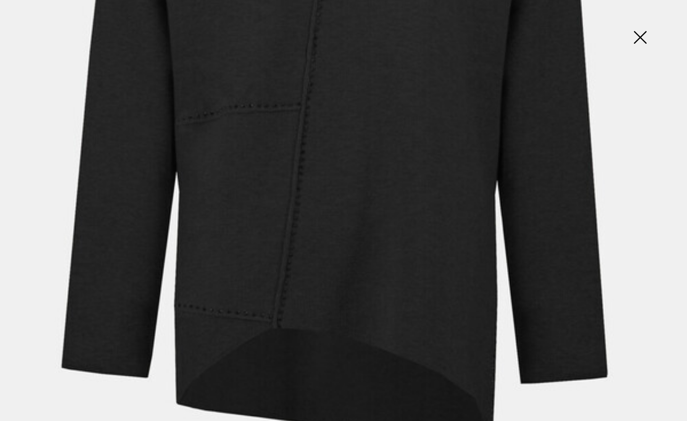
click at [635, 37] on img at bounding box center [639, 38] width 47 height 48
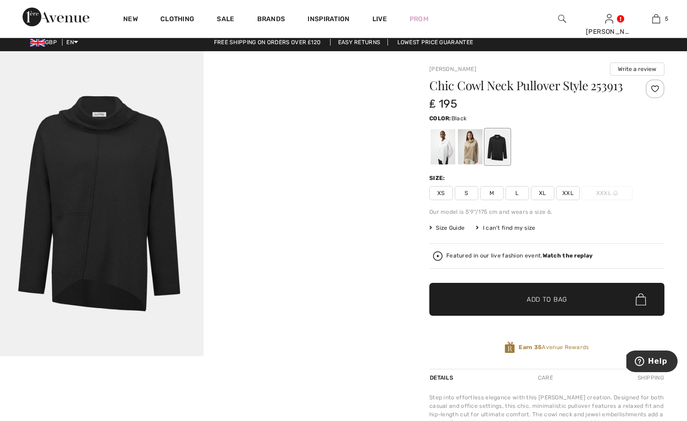
scroll to position [0, 0]
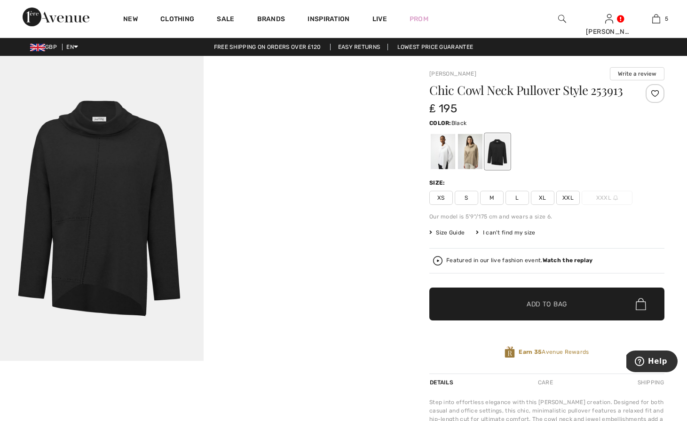
click at [651, 85] on div at bounding box center [654, 93] width 19 height 19
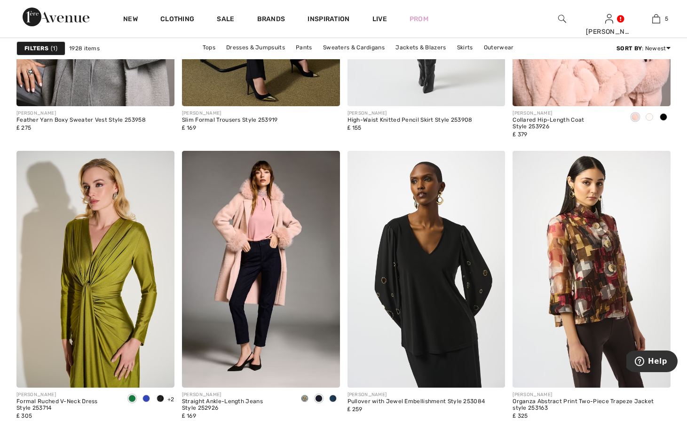
scroll to position [1982, 0]
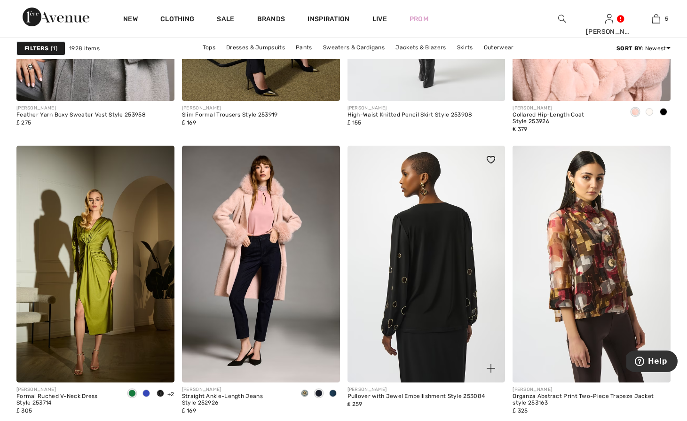
click at [420, 222] on img at bounding box center [426, 264] width 158 height 237
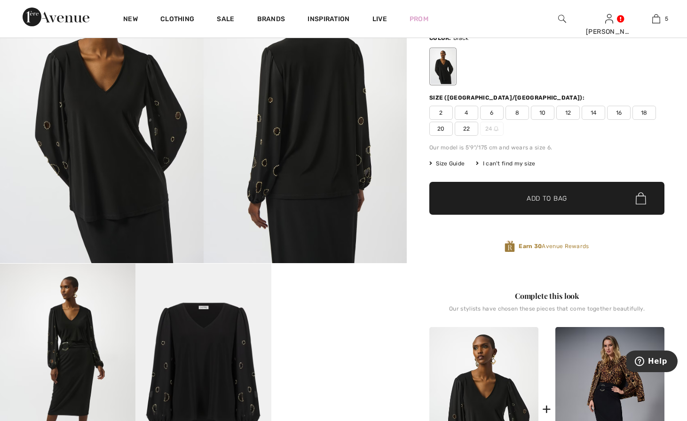
scroll to position [82, 0]
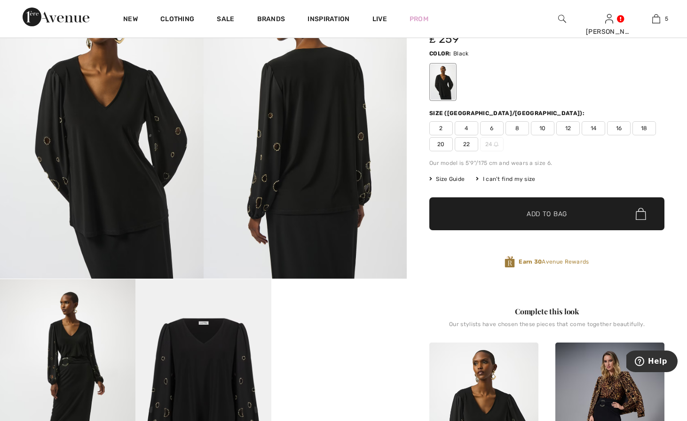
click at [436, 148] on span "20" at bounding box center [440, 144] width 23 height 14
click at [489, 209] on span "✔ Added to Bag Add to Bag" at bounding box center [546, 213] width 235 height 33
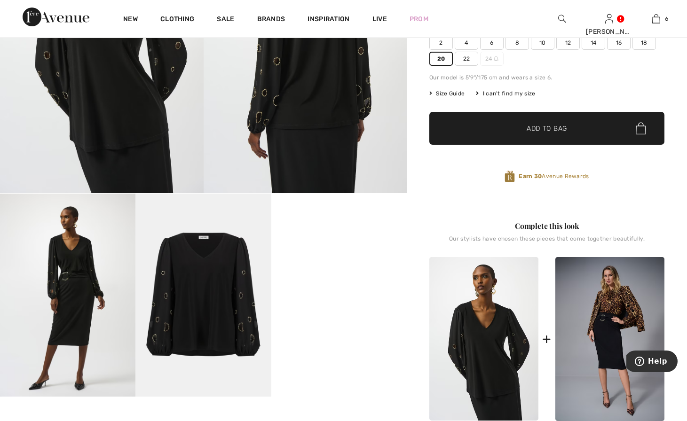
scroll to position [168, 0]
click at [446, 94] on span "Size Guide" at bounding box center [446, 93] width 35 height 8
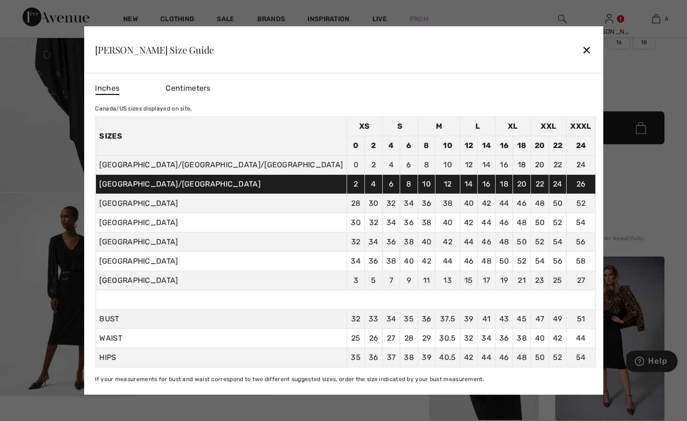
click at [581, 47] on div "✕" at bounding box center [586, 50] width 10 height 20
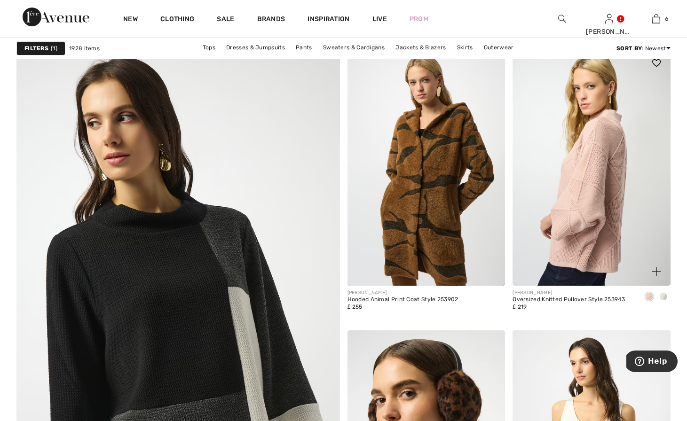
scroll to position [2494, 0]
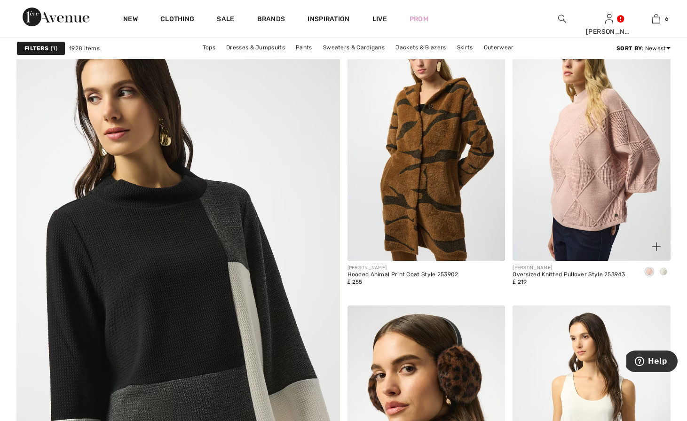
click at [578, 140] on img at bounding box center [591, 142] width 158 height 237
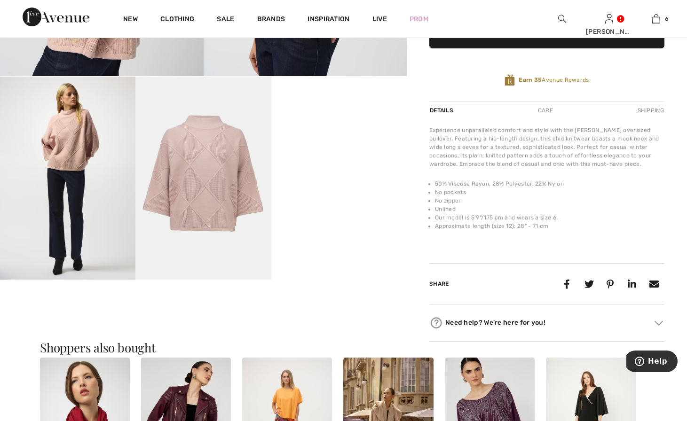
scroll to position [99, 0]
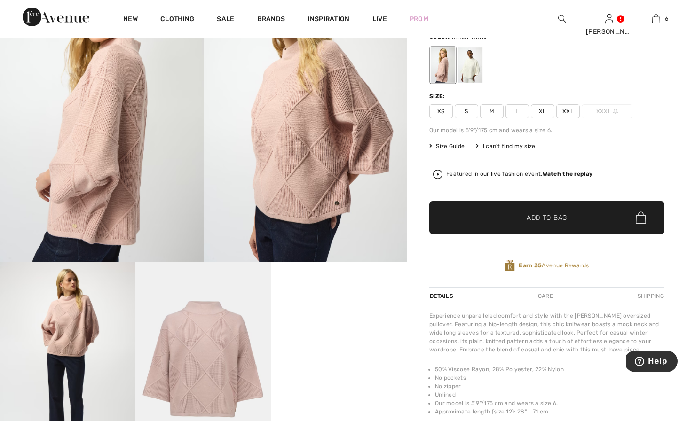
click at [470, 69] on div at bounding box center [470, 64] width 24 height 35
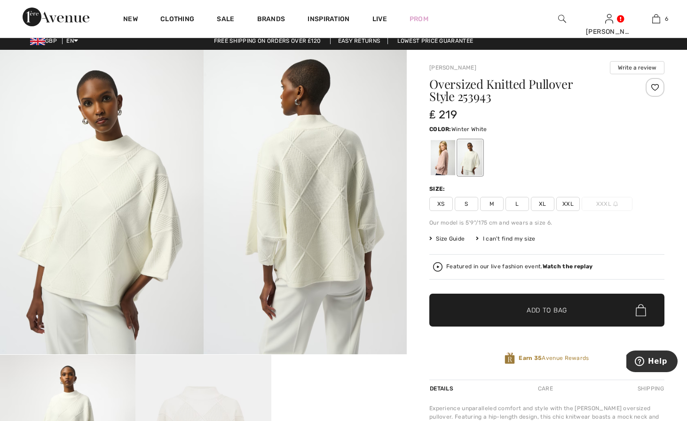
scroll to position [4, 0]
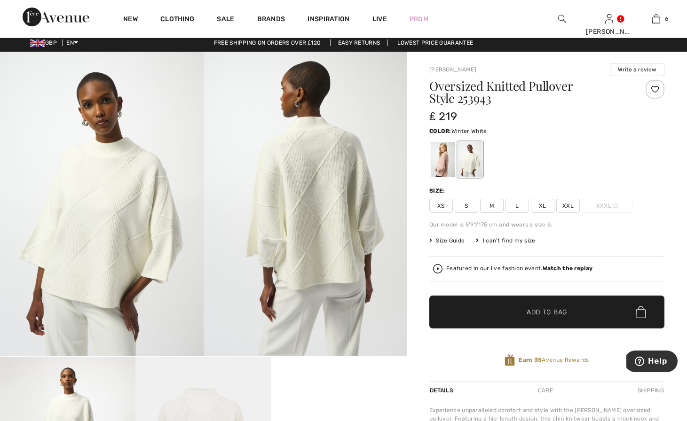
click at [646, 91] on div at bounding box center [654, 89] width 19 height 19
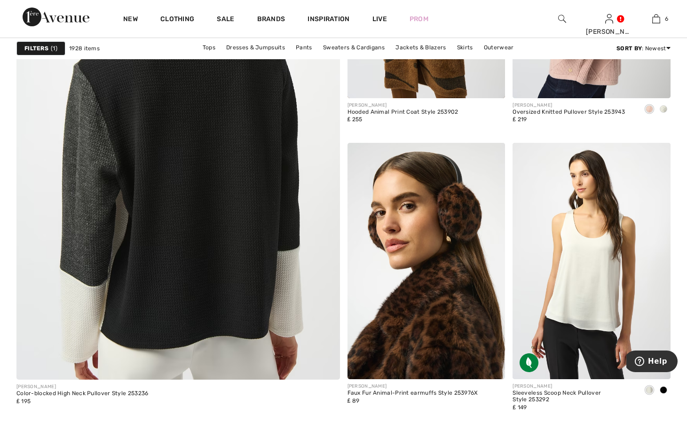
scroll to position [2664, 0]
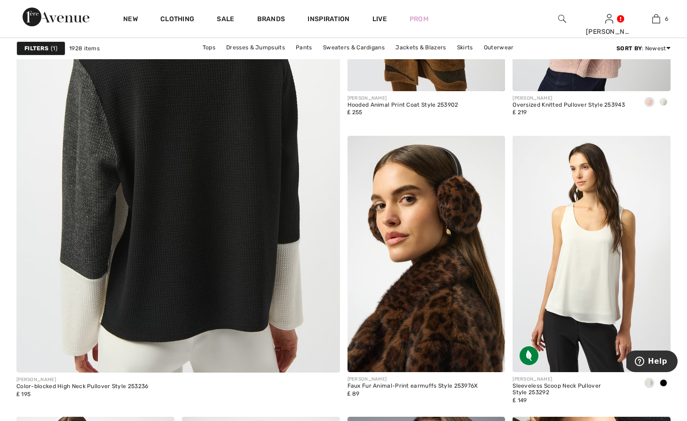
click at [113, 156] on img at bounding box center [178, 145] width 388 height 582
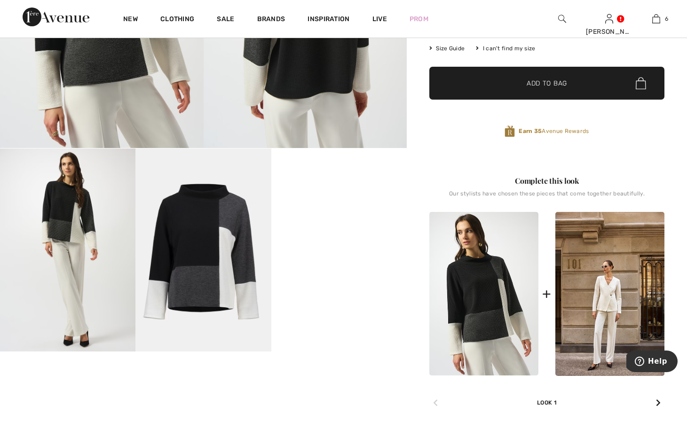
scroll to position [194, 0]
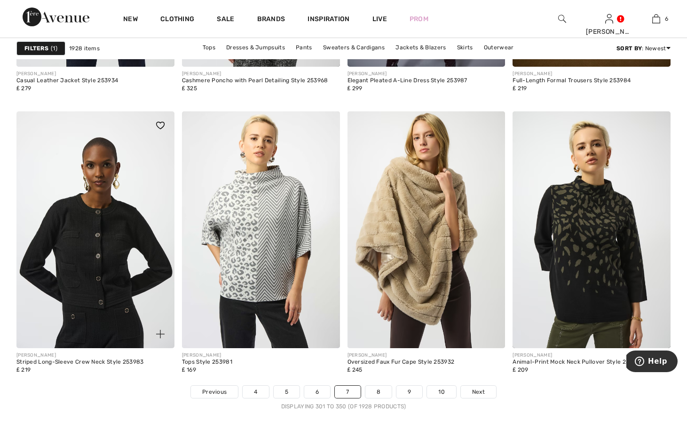
scroll to position [4208, 0]
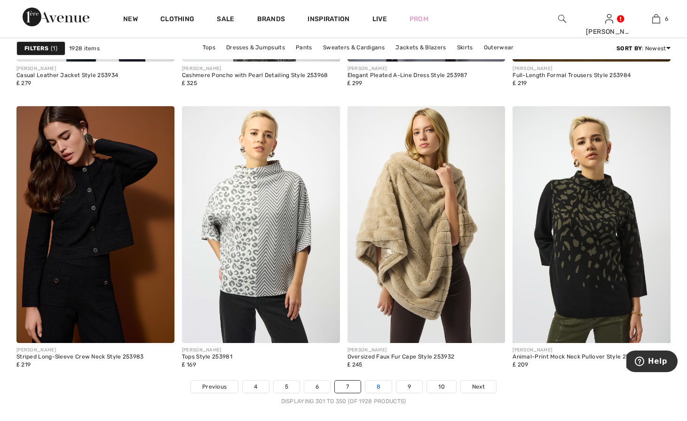
click at [374, 381] on link "8" at bounding box center [378, 387] width 26 height 12
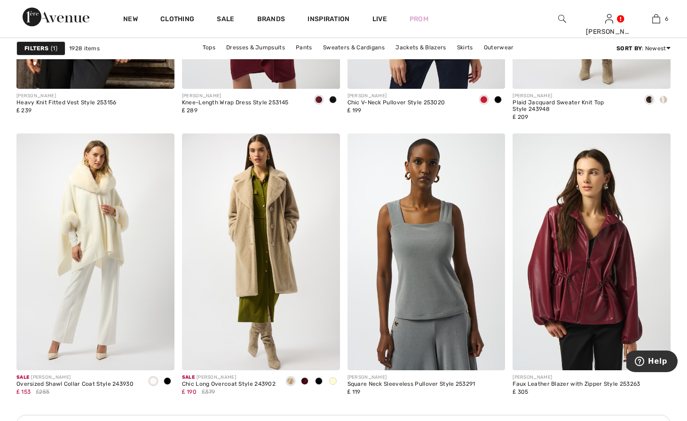
scroll to position [2006, 0]
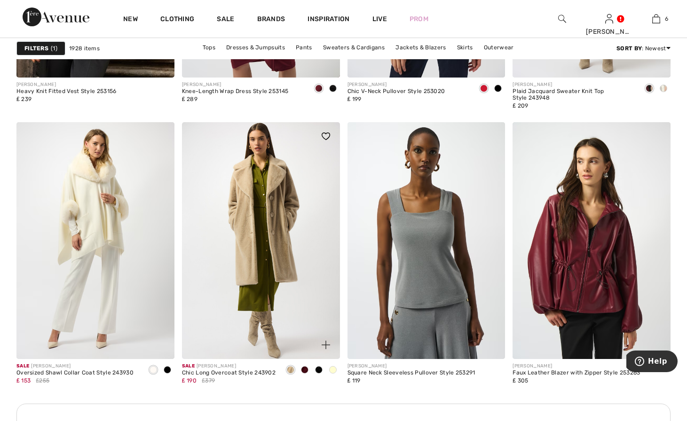
click at [275, 251] on img at bounding box center [261, 240] width 158 height 237
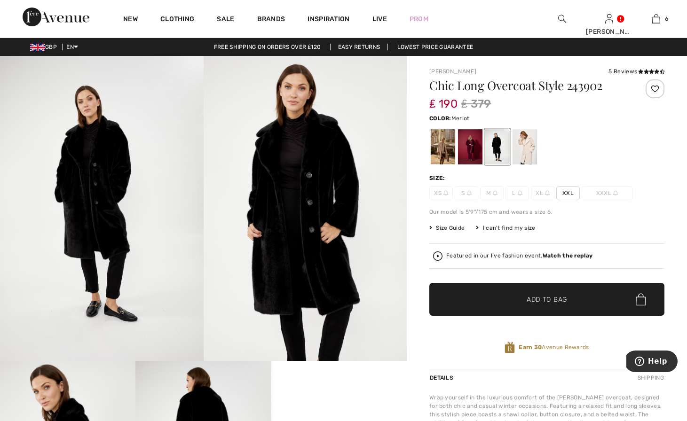
click at [465, 149] on div at bounding box center [470, 146] width 24 height 35
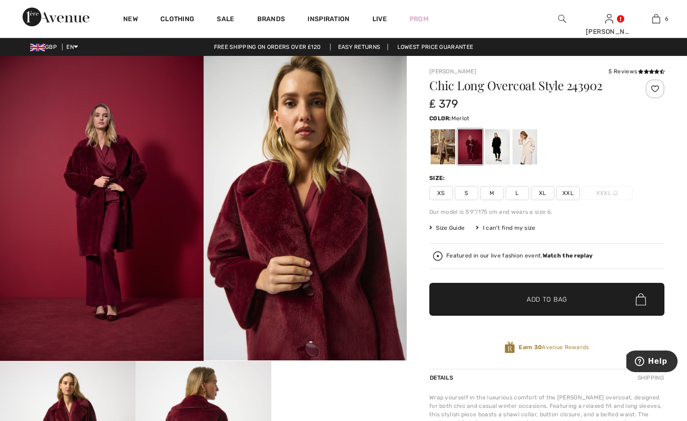
click at [450, 150] on div at bounding box center [443, 146] width 24 height 35
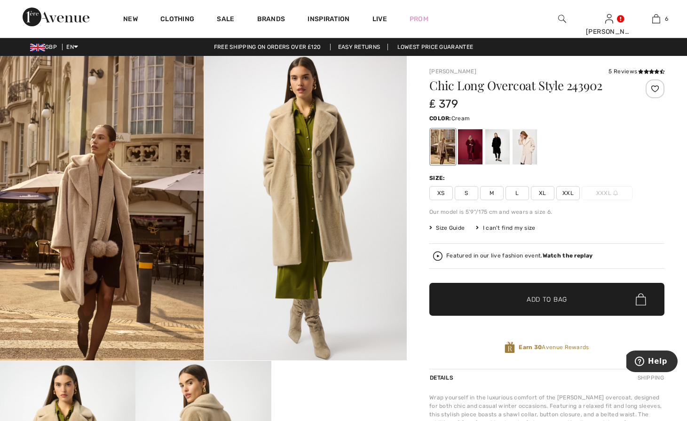
click at [524, 145] on div at bounding box center [524, 146] width 24 height 35
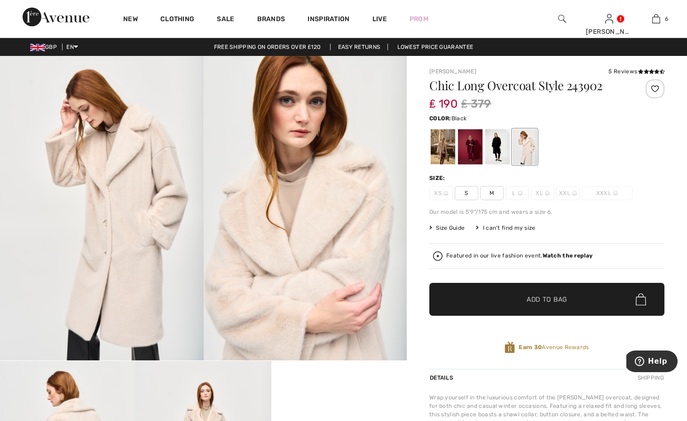
click at [508, 148] on div at bounding box center [497, 146] width 24 height 35
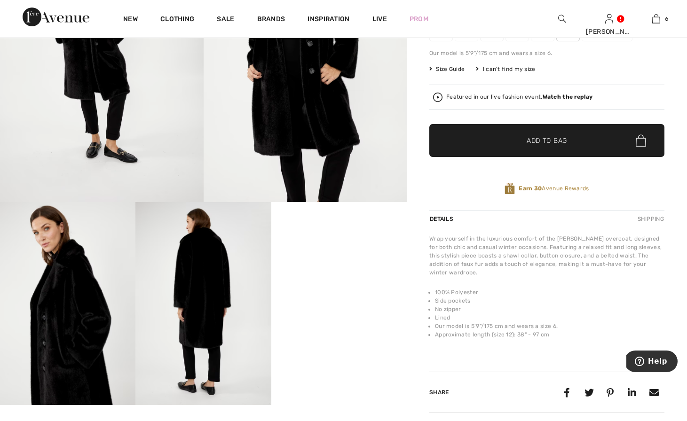
scroll to position [160, 0]
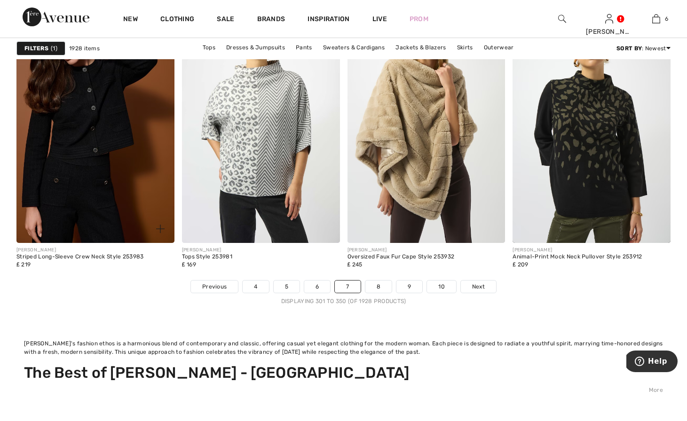
scroll to position [4365, 0]
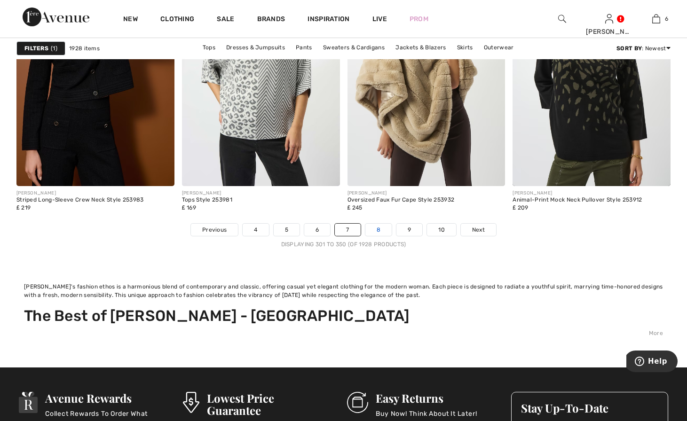
click at [381, 231] on link "8" at bounding box center [378, 230] width 26 height 12
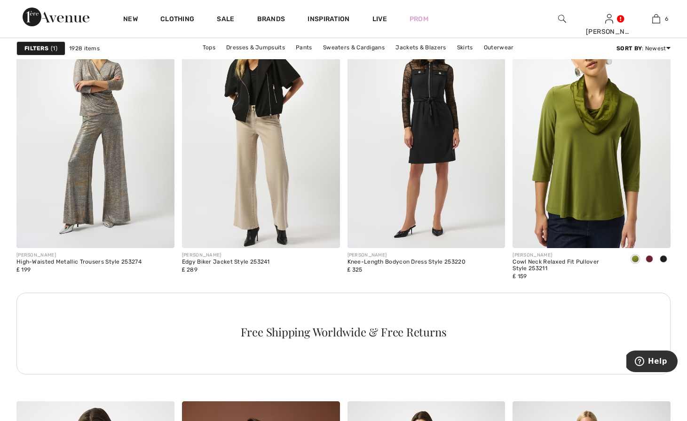
scroll to position [1160, 0]
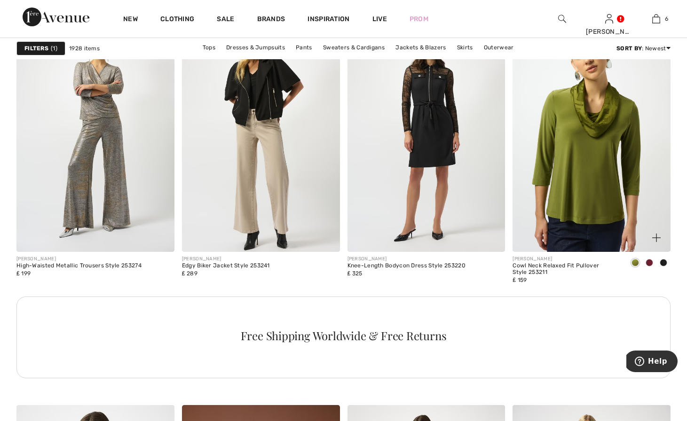
click at [649, 264] on span at bounding box center [649, 263] width 8 height 8
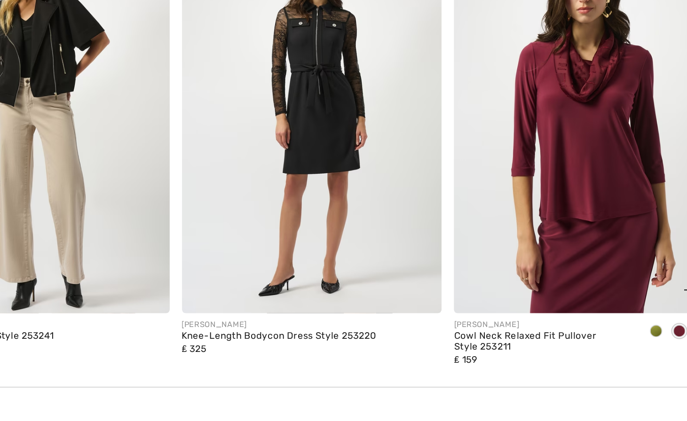
click at [648, 262] on span at bounding box center [649, 263] width 8 height 8
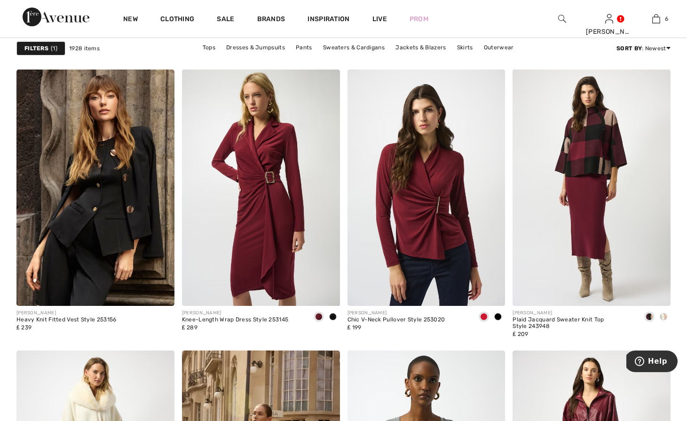
scroll to position [1775, 0]
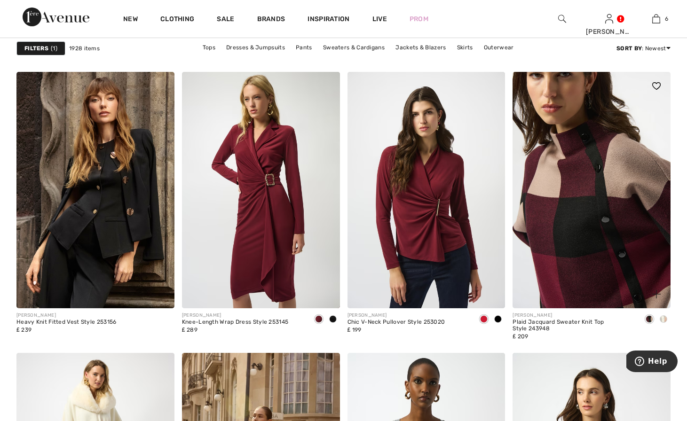
click at [577, 221] on img at bounding box center [591, 190] width 158 height 237
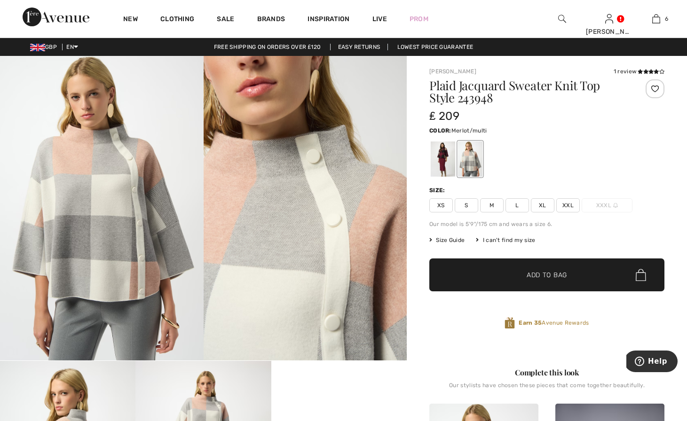
click at [443, 158] on div at bounding box center [443, 158] width 24 height 35
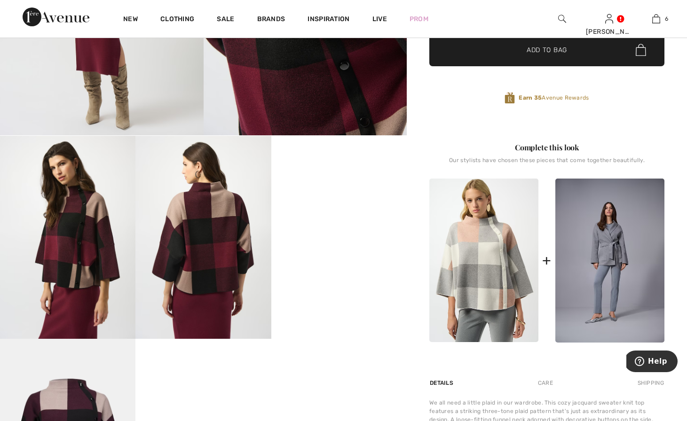
scroll to position [232, 0]
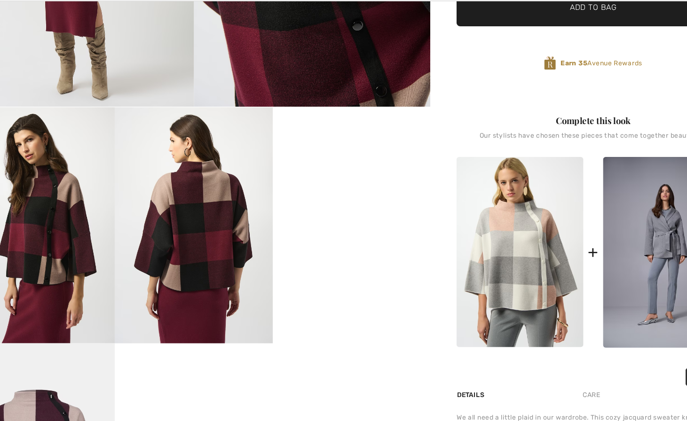
click at [92, 253] on img at bounding box center [67, 230] width 135 height 203
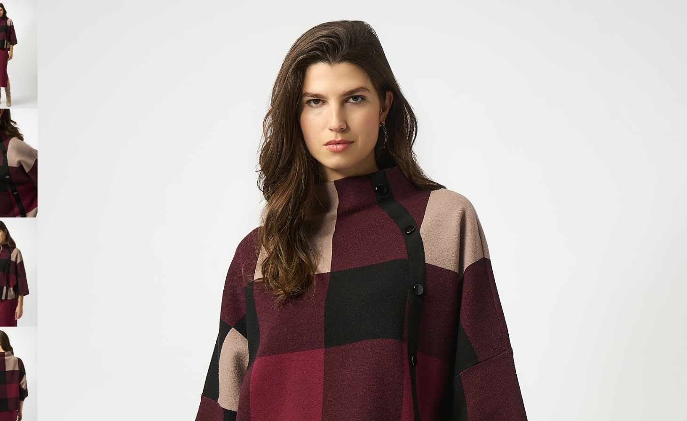
scroll to position [0, 0]
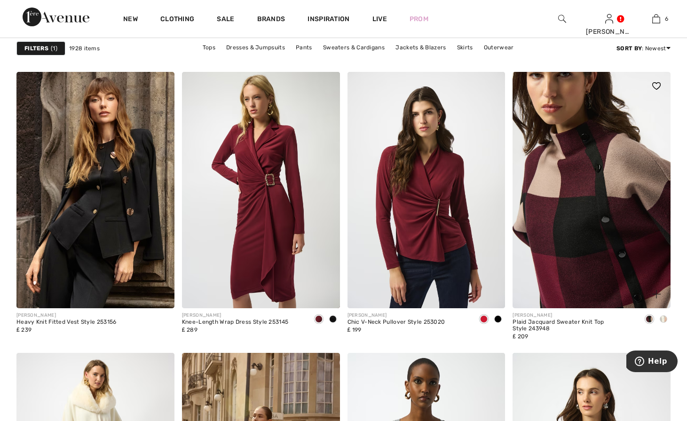
click at [588, 164] on img at bounding box center [591, 190] width 158 height 237
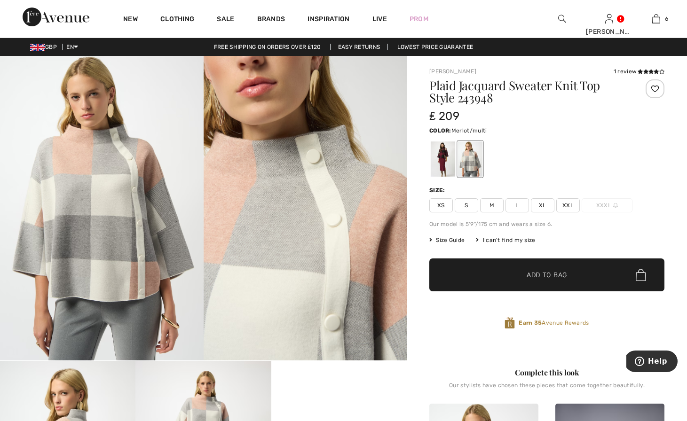
click at [439, 157] on div at bounding box center [443, 158] width 24 height 35
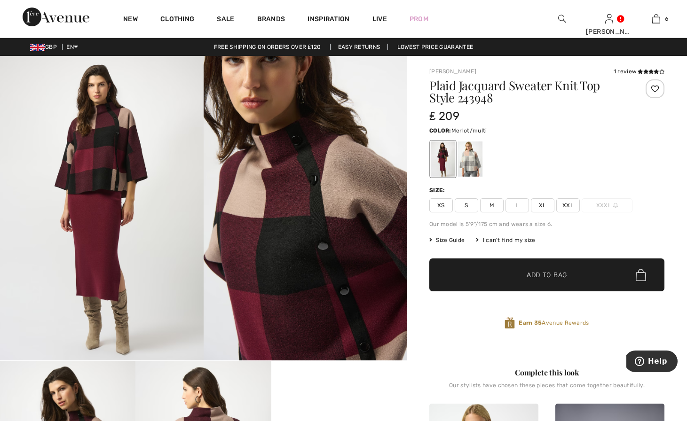
click at [446, 238] on span "Size Guide" at bounding box center [446, 240] width 35 height 8
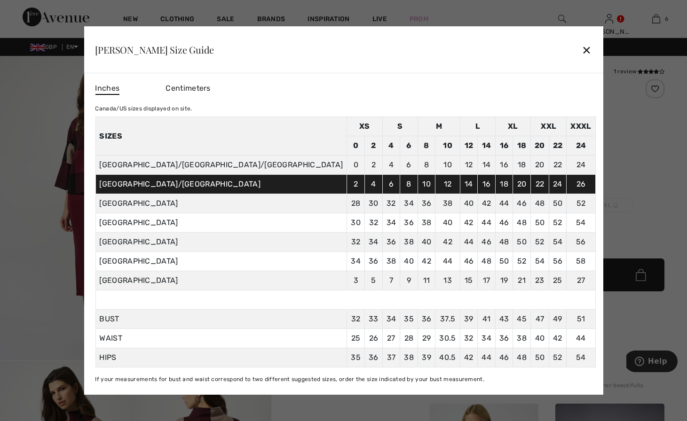
click at [581, 47] on div "✕" at bounding box center [586, 50] width 10 height 20
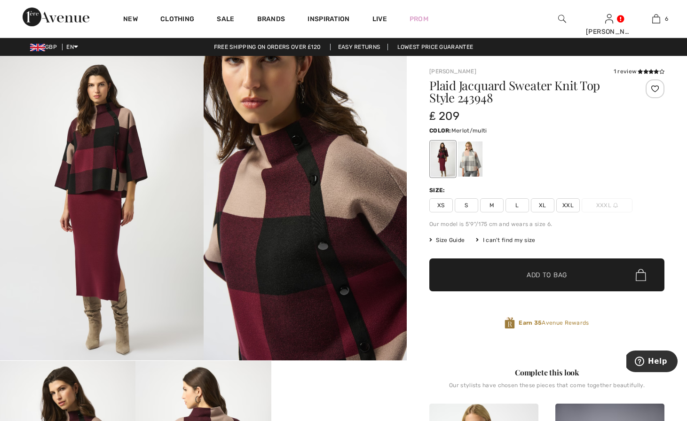
click at [538, 201] on span "XL" at bounding box center [542, 205] width 23 height 14
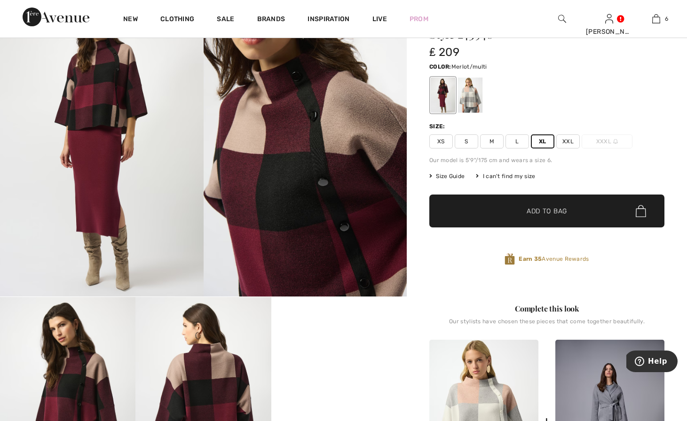
scroll to position [21, 0]
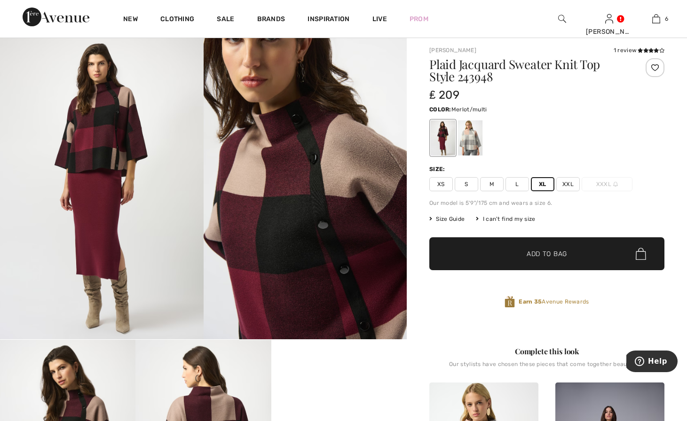
click at [652, 62] on div at bounding box center [654, 67] width 19 height 19
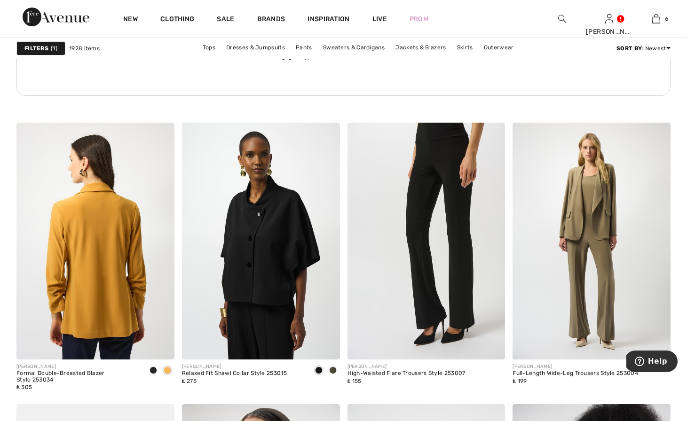
scroll to position [3630, 0]
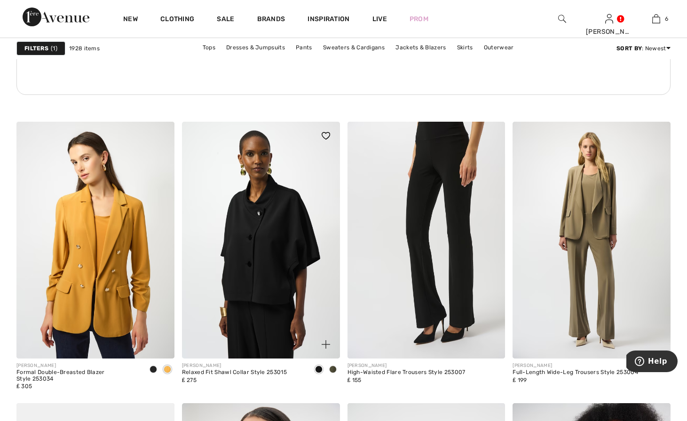
click at [267, 227] on img at bounding box center [261, 240] width 158 height 237
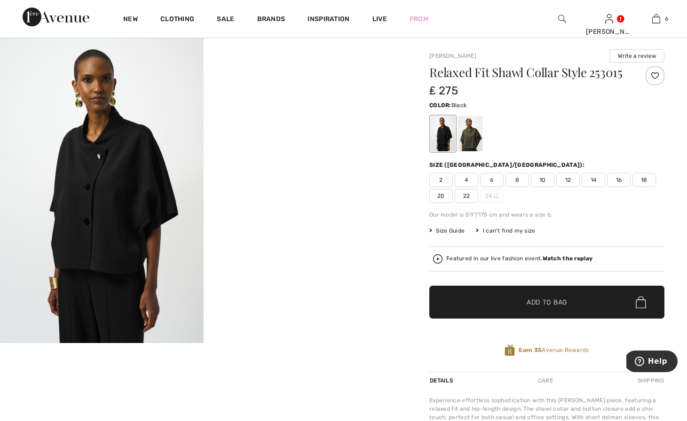
scroll to position [16, 0]
